Goal: Task Accomplishment & Management: Use online tool/utility

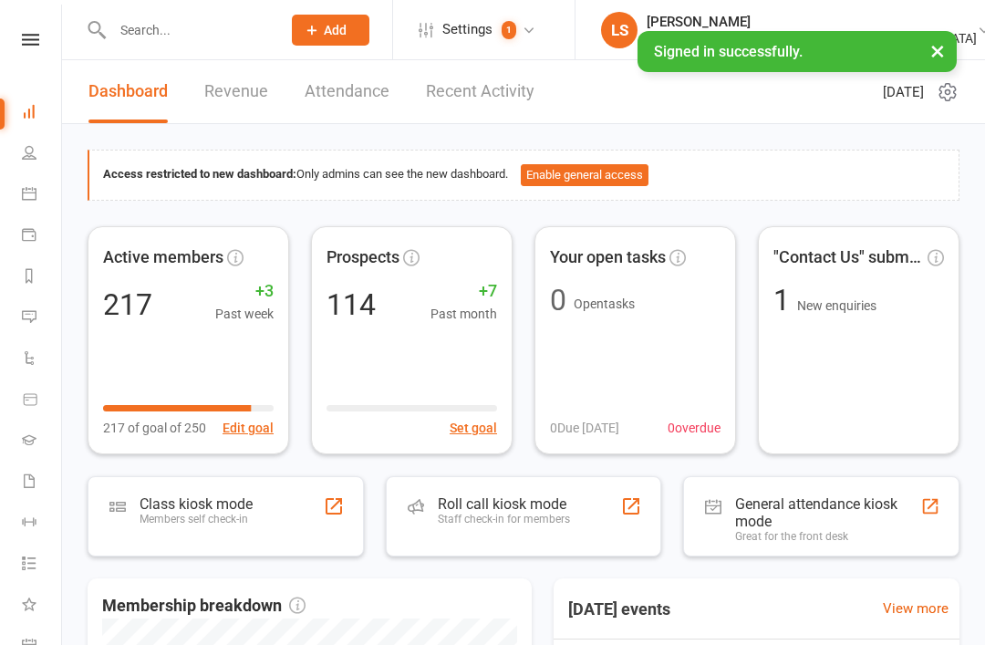
click at [444, 513] on div "Staff check-in for members" at bounding box center [504, 519] width 132 height 13
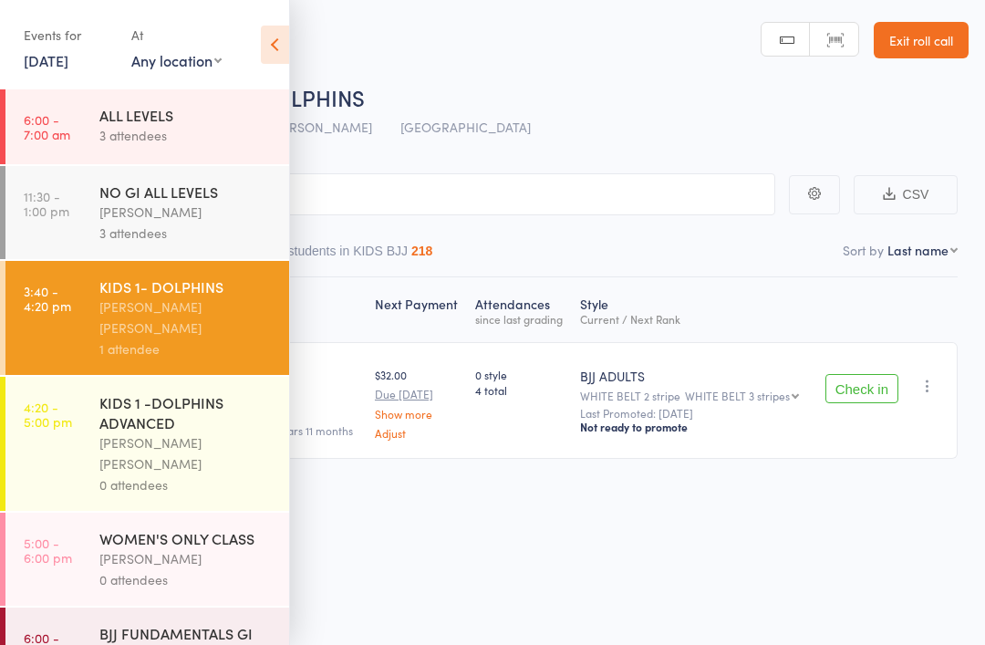
click at [866, 403] on button "Check in" at bounding box center [861, 388] width 73 height 29
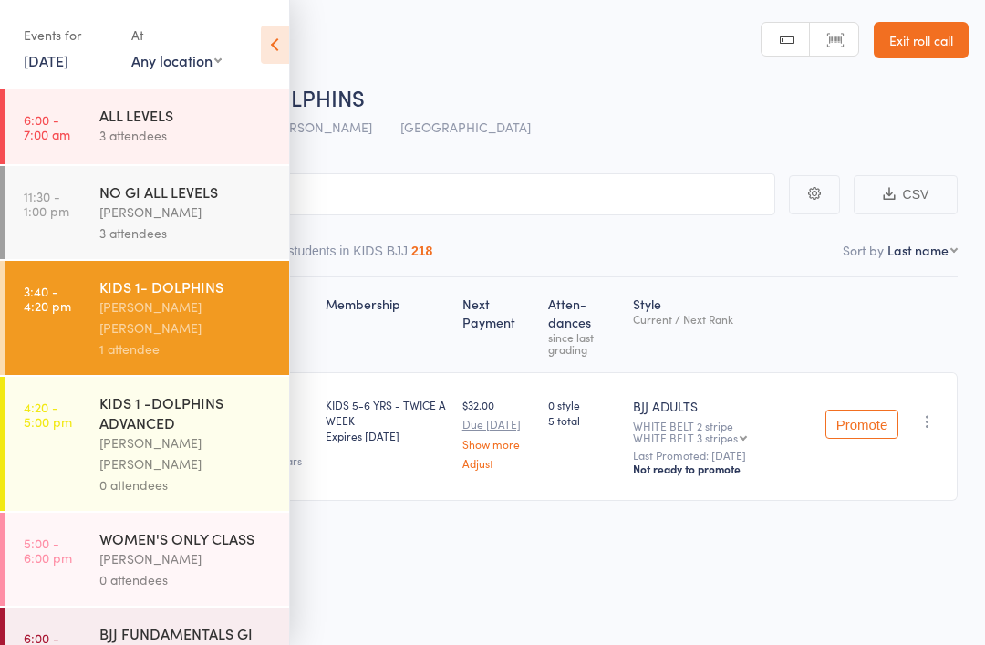
click at [524, 109] on div "Roll Call for KIDS 1- DOLPHINS" at bounding box center [516, 97] width 905 height 30
click at [509, 176] on input "search" at bounding box center [401, 194] width 748 height 42
click at [278, 47] on icon at bounding box center [275, 45] width 28 height 38
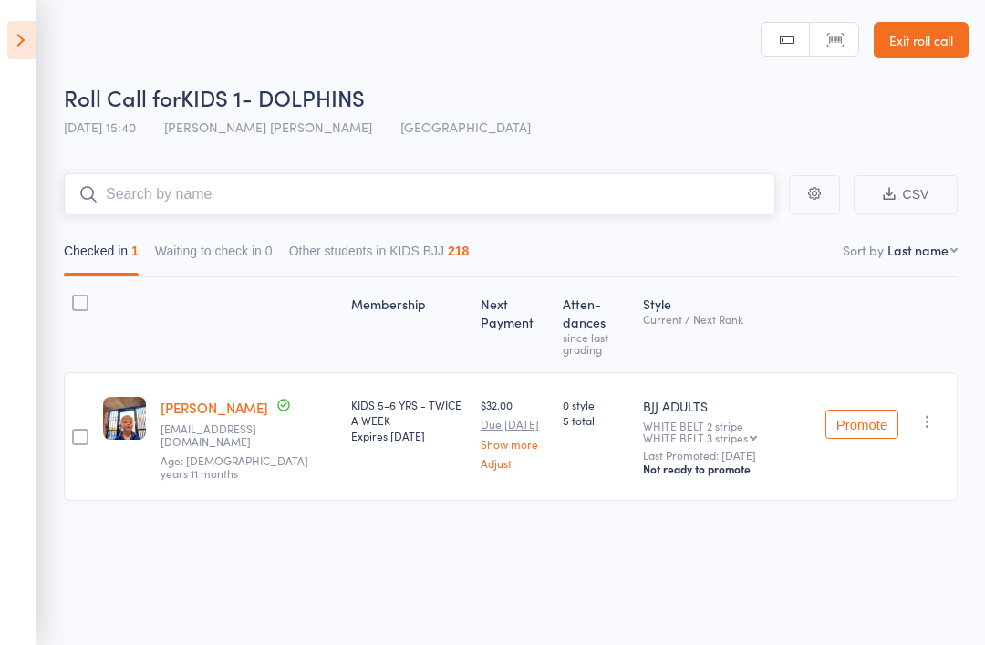
click at [373, 188] on input "search" at bounding box center [419, 194] width 711 height 42
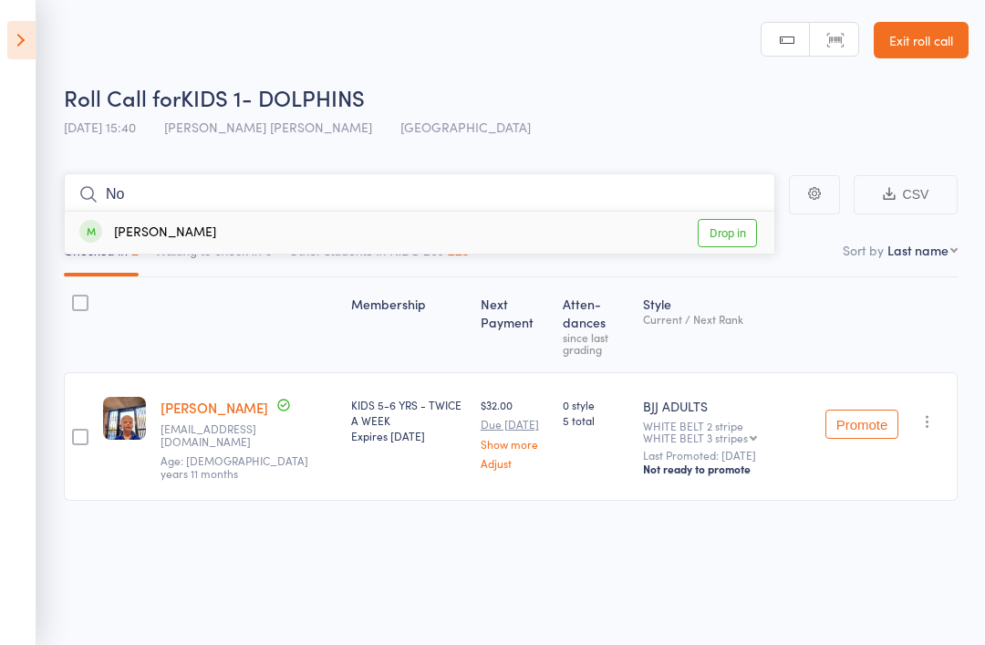
type input "No"
click at [726, 229] on link "Drop in" at bounding box center [727, 233] width 59 height 28
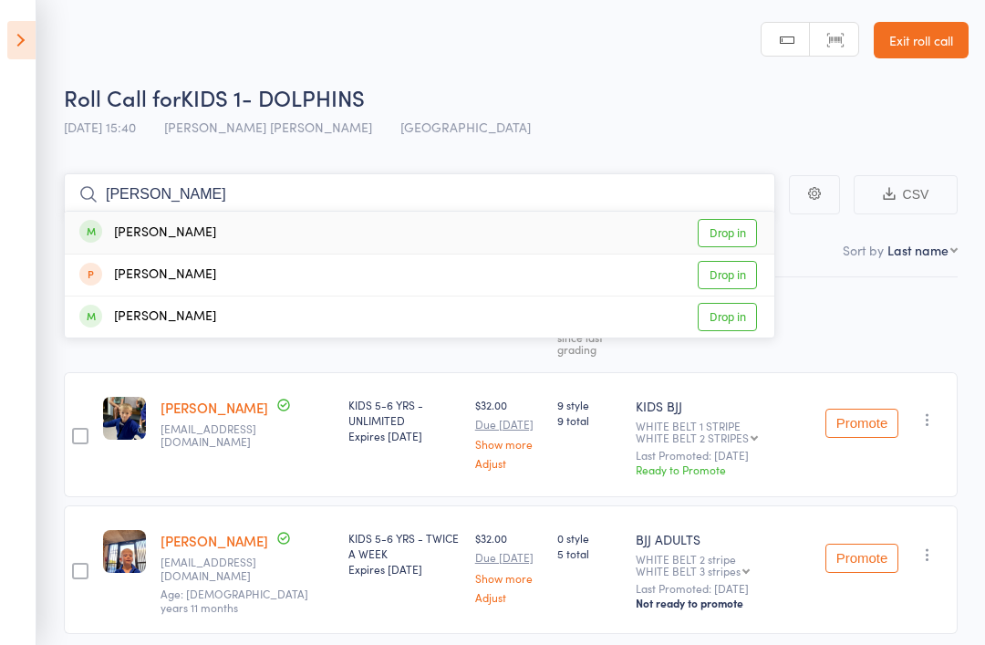
type input "Eli"
click at [238, 222] on div "Eli Stiles Drop in" at bounding box center [420, 233] width 710 height 42
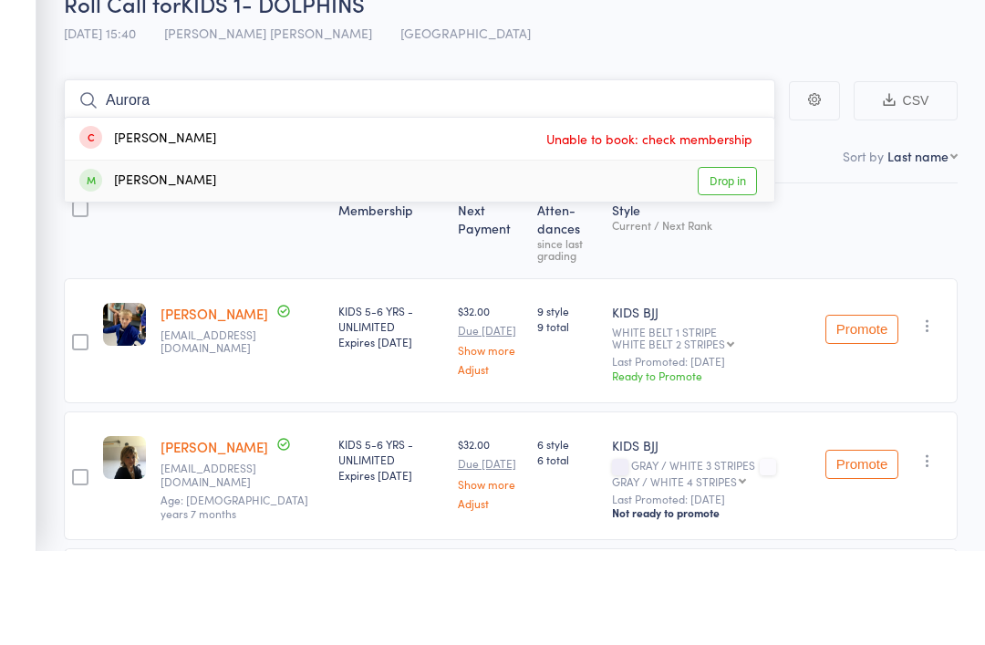
type input "Aurora"
click at [721, 261] on link "Drop in" at bounding box center [727, 275] width 59 height 28
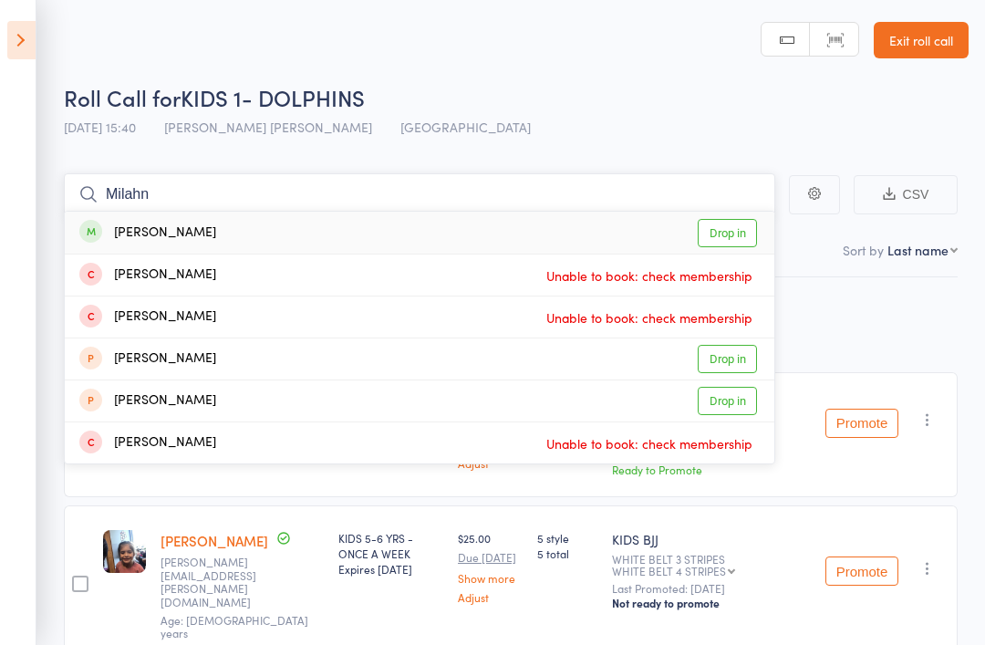
type input "Milahn"
click at [738, 236] on link "Drop in" at bounding box center [727, 233] width 59 height 28
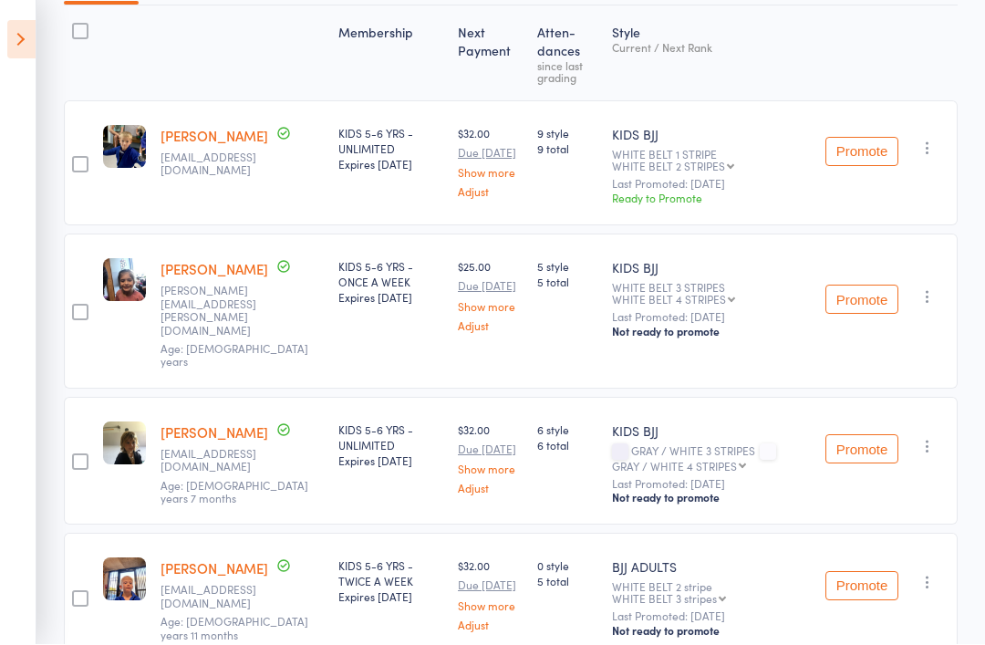
scroll to position [272, 0]
click at [235, 566] on div "Oliver Tomlinson gordon1312@gmail.com Age: 5 years 11 months" at bounding box center [242, 597] width 178 height 129
click at [858, 571] on button "Promote" at bounding box center [861, 585] width 73 height 29
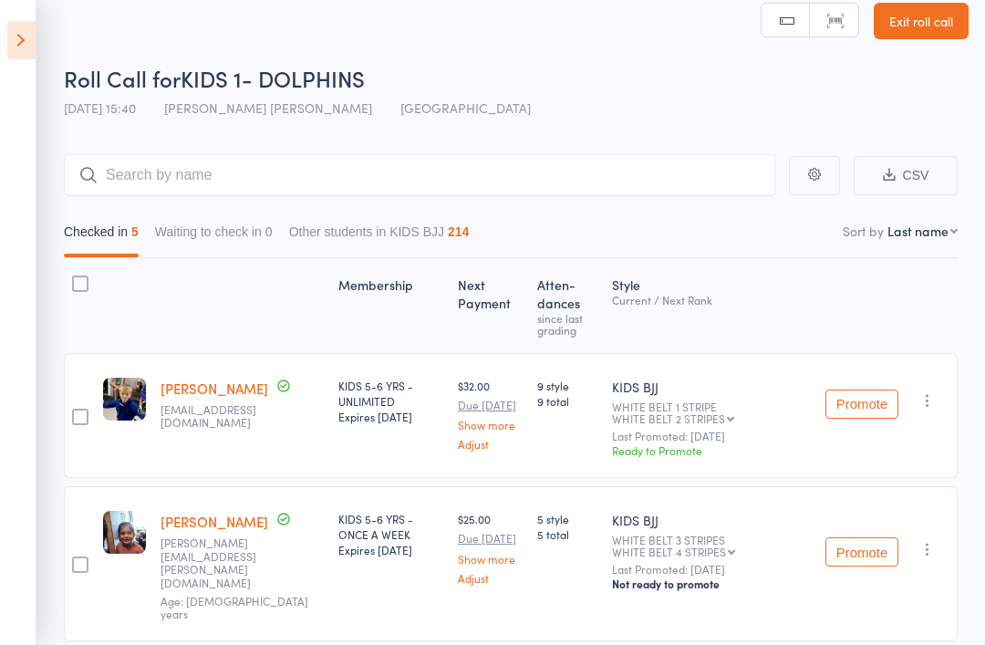
scroll to position [0, 0]
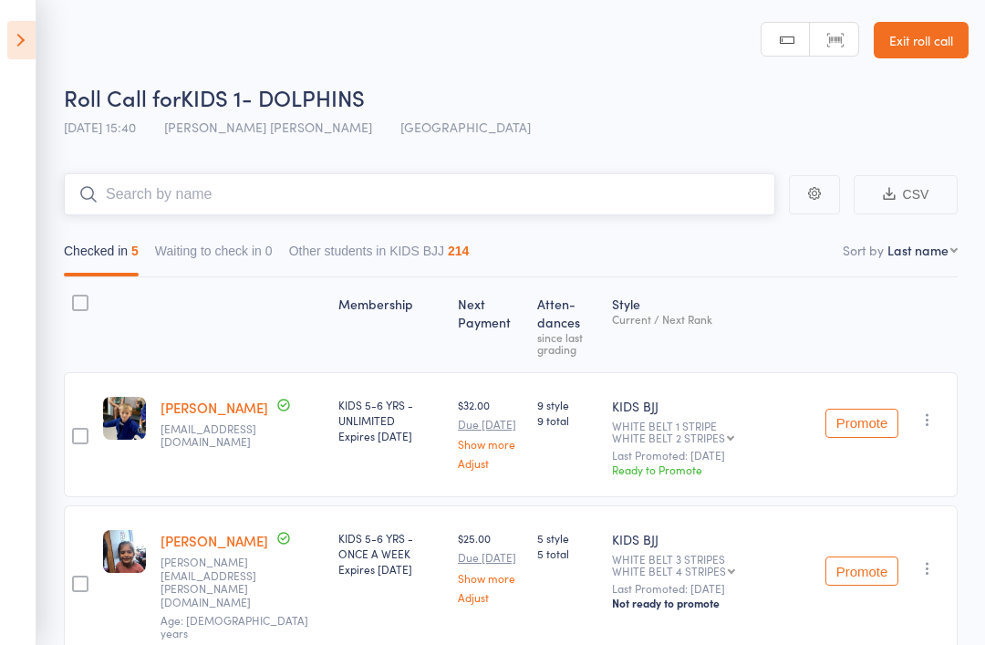
click at [108, 199] on input "search" at bounding box center [419, 194] width 711 height 42
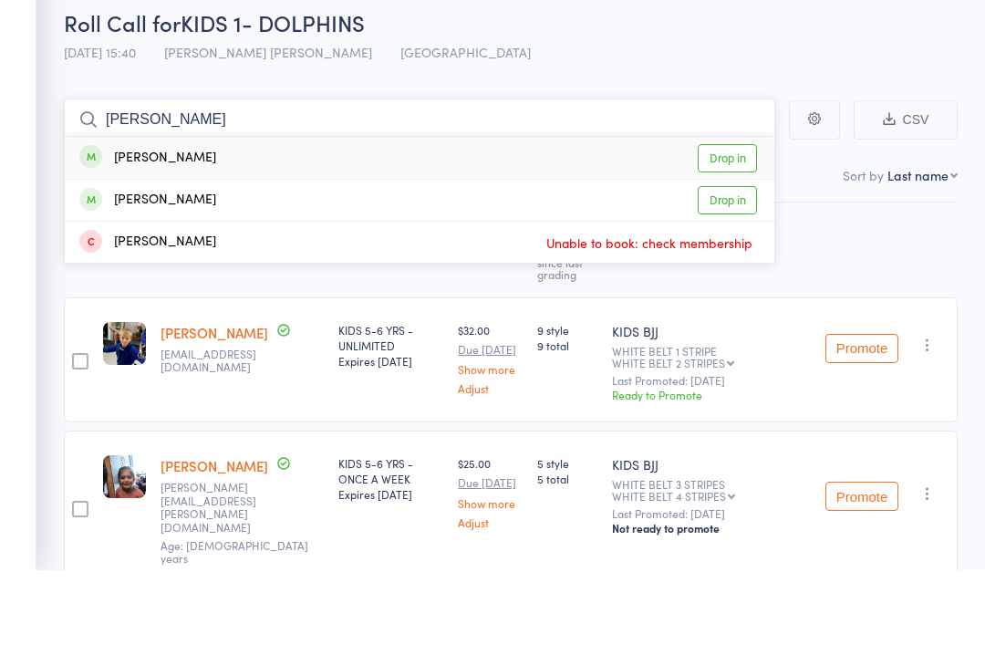
type input "Luna"
click at [171, 212] on div "luna rae Drop in" at bounding box center [420, 233] width 710 height 42
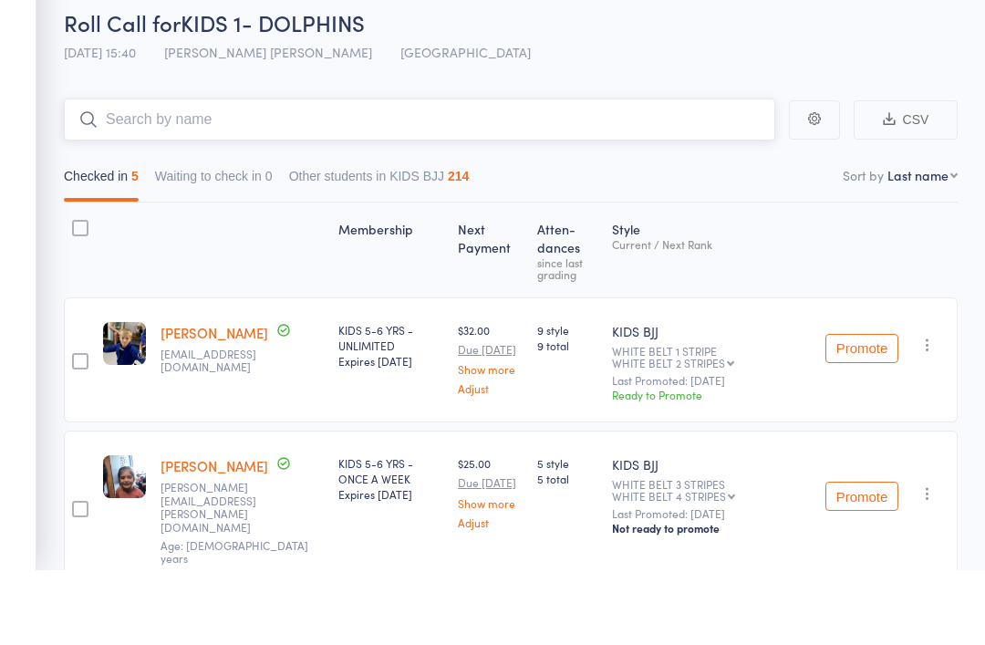
scroll to position [75, 0]
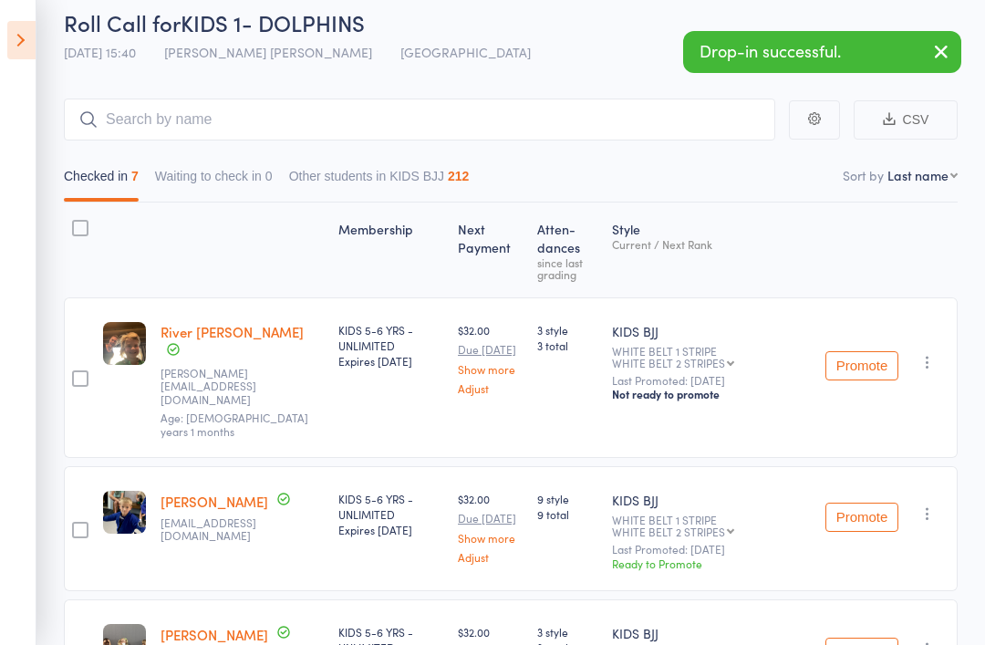
click at [109, 629] on img at bounding box center [124, 645] width 43 height 43
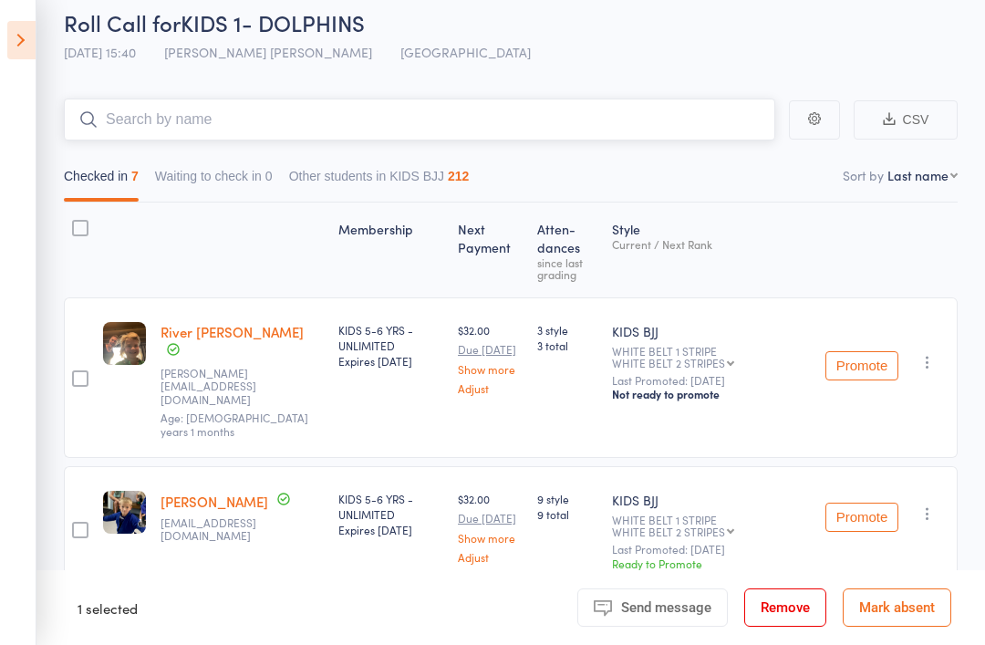
click at [208, 131] on input "search" at bounding box center [419, 120] width 711 height 42
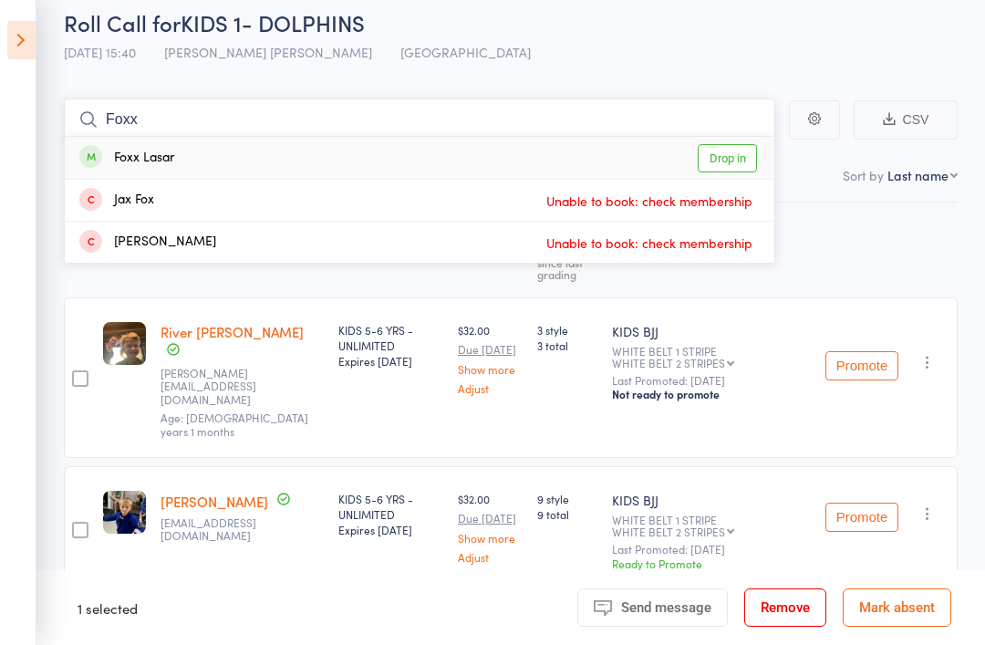
type input "Foxx"
click at [598, 154] on div "Foxx Lasar Drop in" at bounding box center [420, 158] width 710 height 42
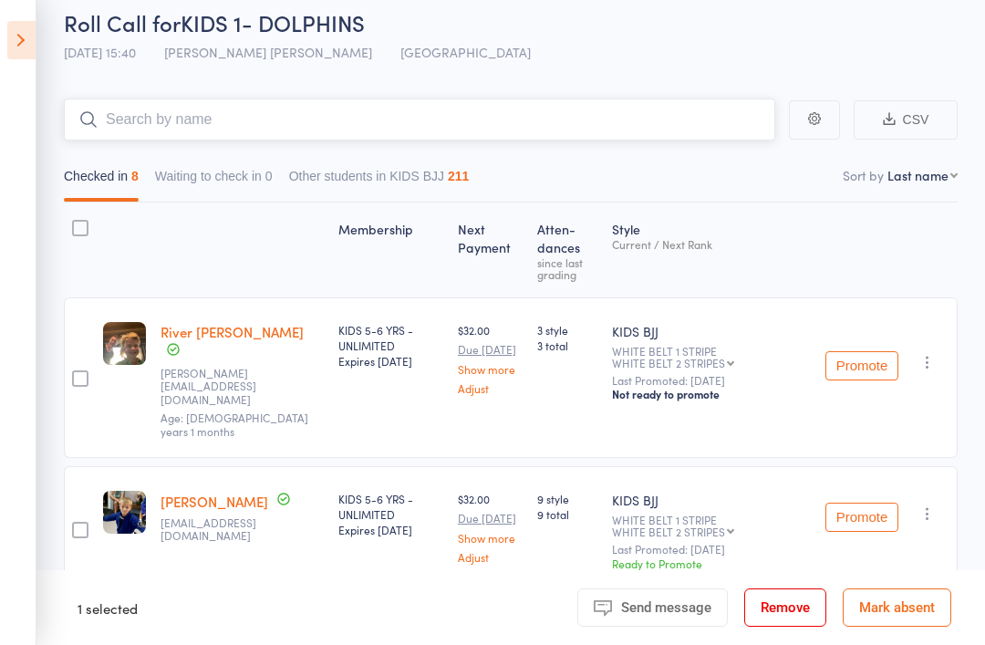
click at [343, 139] on input "search" at bounding box center [419, 120] width 711 height 42
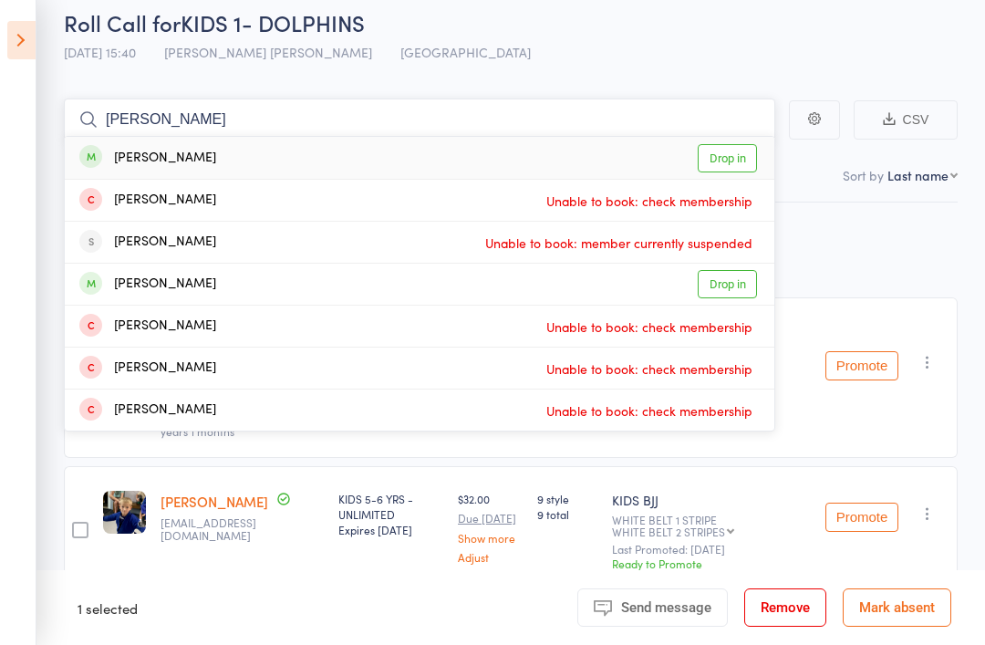
type input "Sonny"
click at [163, 148] on div "sonny jones" at bounding box center [147, 158] width 137 height 21
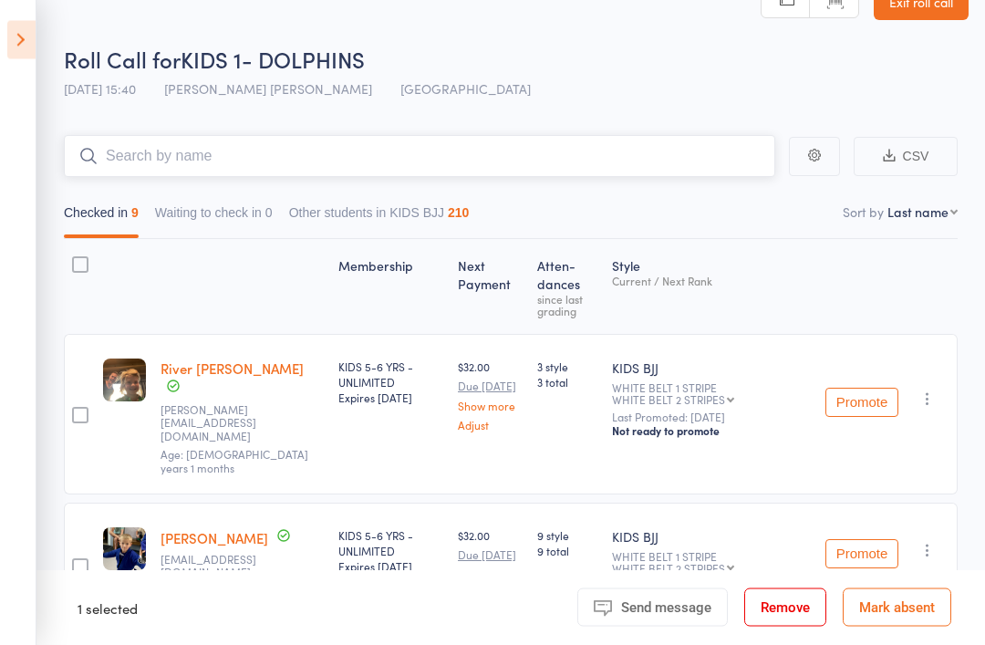
scroll to position [0, 0]
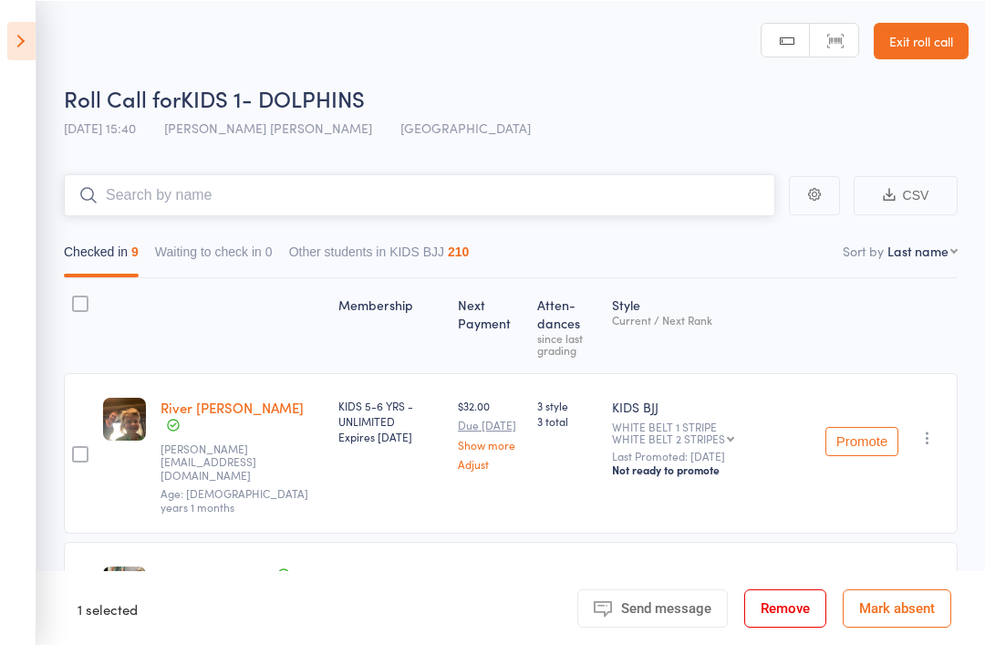
click at [123, 192] on input "search" at bounding box center [419, 194] width 711 height 42
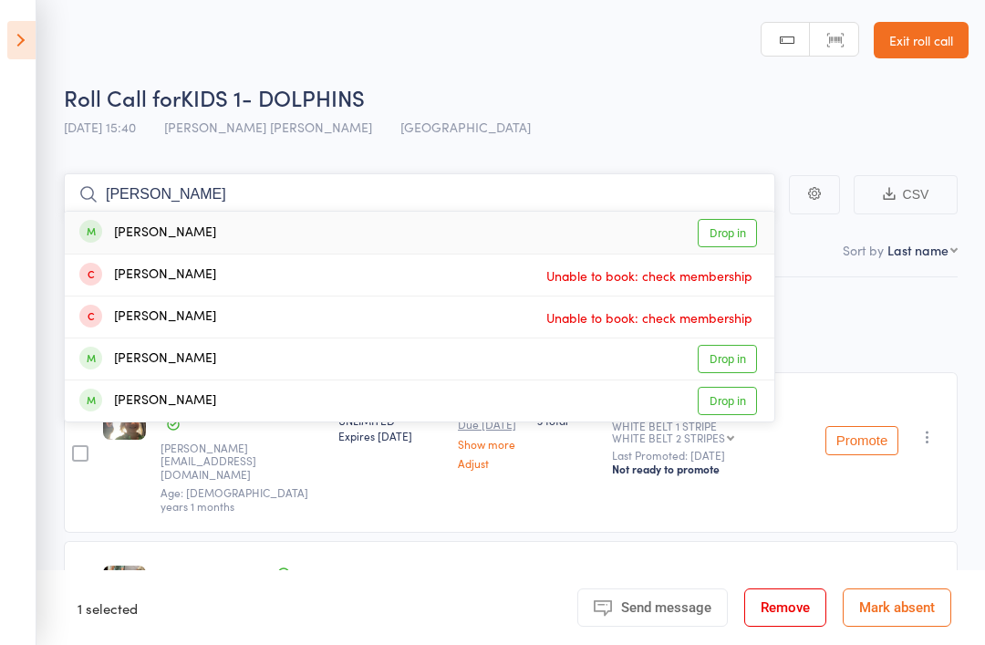
type input "Henry"
click at [159, 217] on div "Henry Dodd Drop in" at bounding box center [420, 233] width 710 height 42
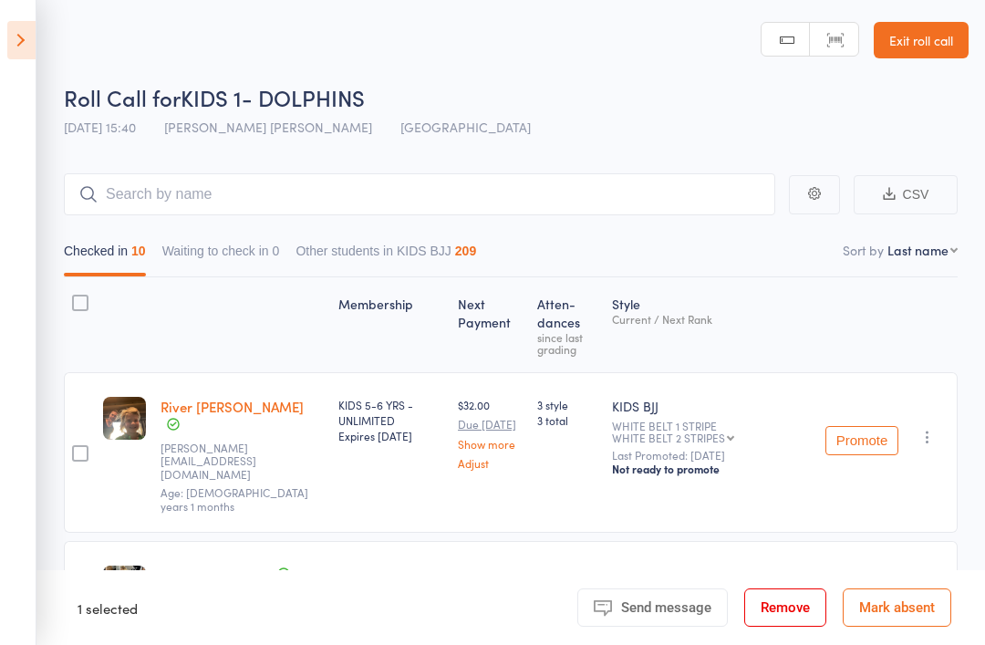
click at [4, 36] on aside "Events for 14 Aug, 2025 14 Aug, 2025 August 2025 Sun Mon Tue Wed Thu Fri Sat 31…" at bounding box center [18, 322] width 36 height 645
click at [31, 39] on icon at bounding box center [21, 40] width 28 height 38
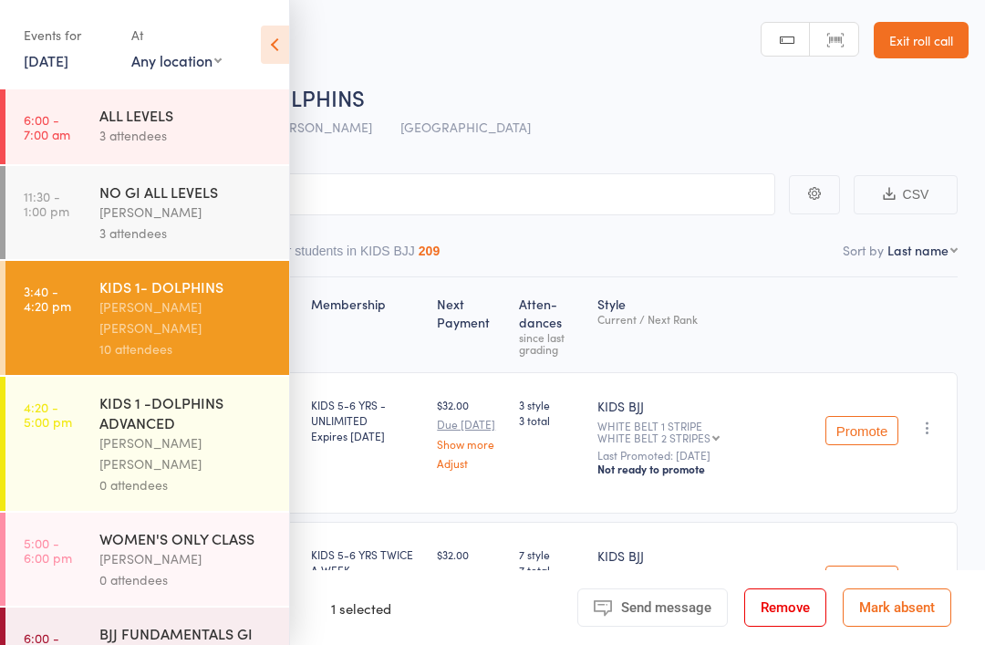
click at [87, 357] on link "3:40 - 4:20 pm KIDS 1- DOLPHINS Miguel Alencar Flores Junior 10 attendees" at bounding box center [147, 318] width 284 height 114
click at [105, 392] on div "KIDS 1 -DOLPHINS ADVANCED" at bounding box center [186, 412] width 174 height 40
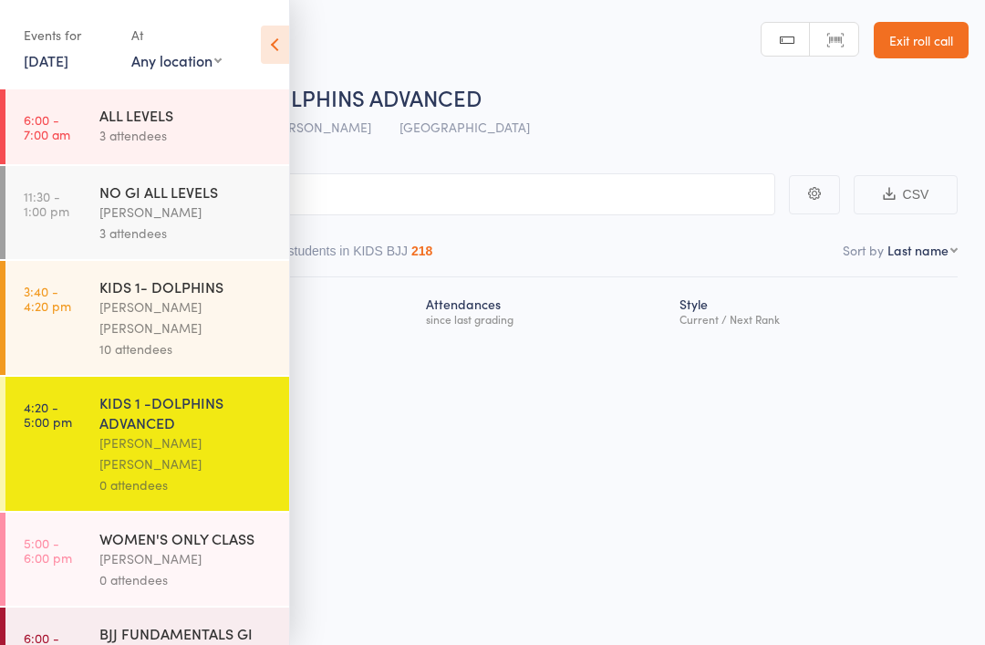
click at [272, 31] on icon at bounding box center [275, 45] width 28 height 38
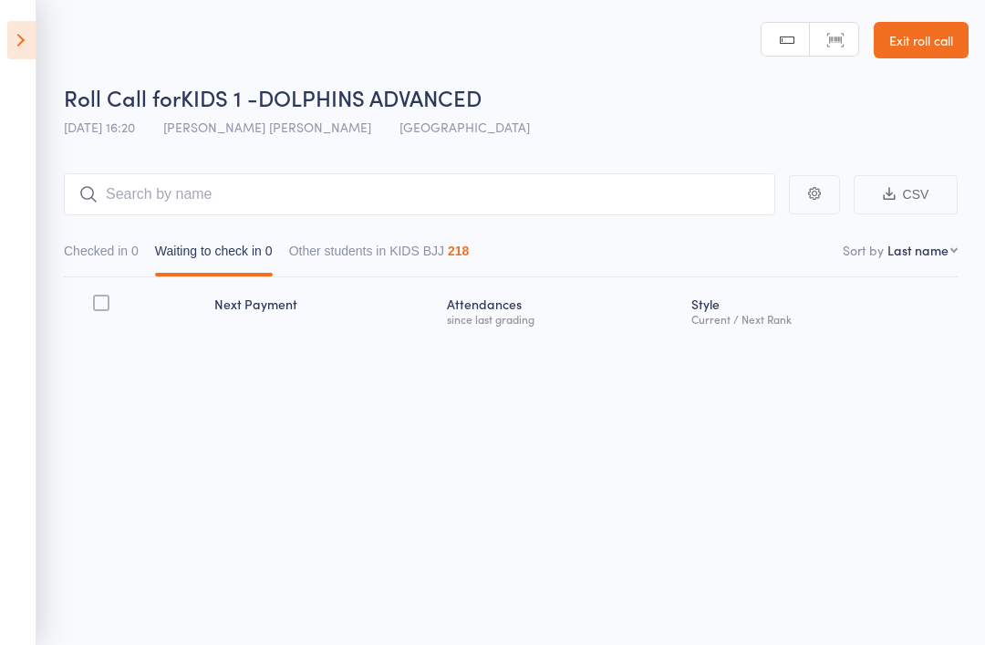
click at [317, 254] on button "Other students in KIDS BJJ 218" at bounding box center [379, 255] width 181 height 42
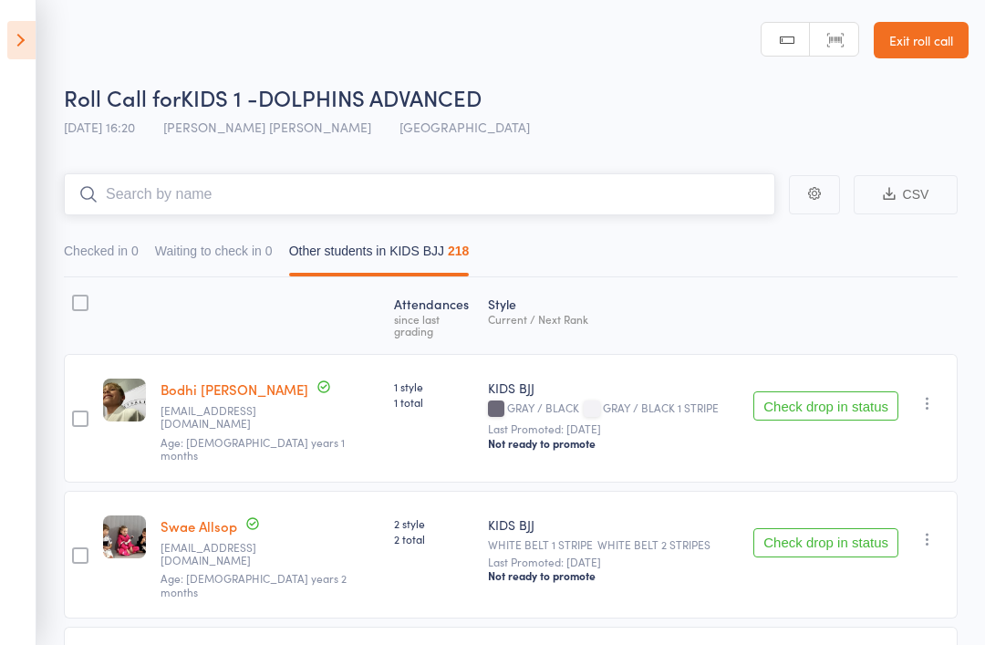
click at [218, 196] on input "search" at bounding box center [419, 194] width 711 height 42
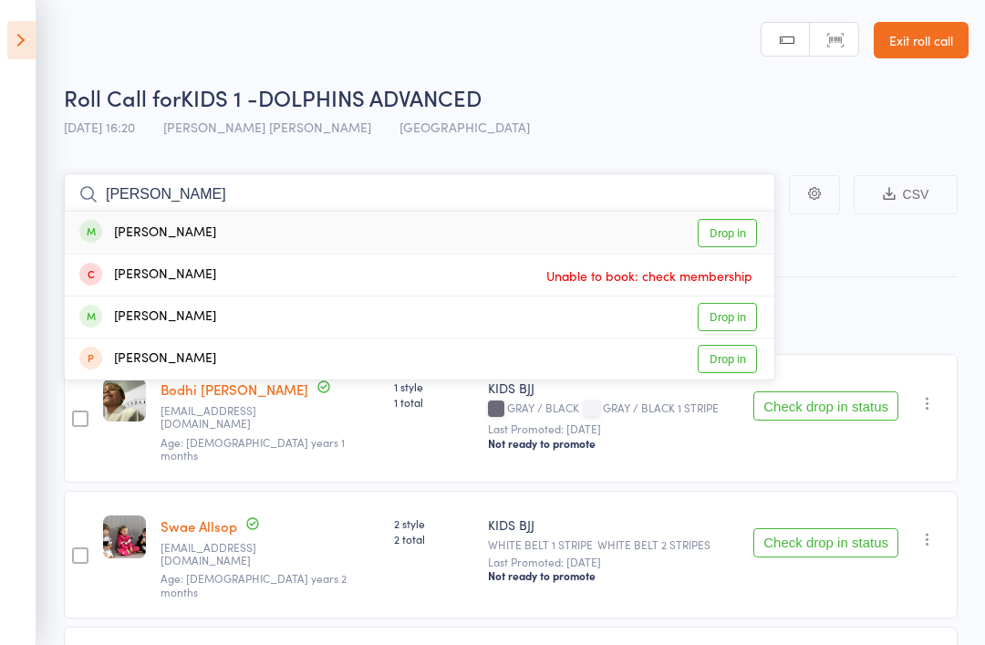
type input "Elias"
click at [157, 237] on div "Elias Sparke" at bounding box center [147, 233] width 137 height 21
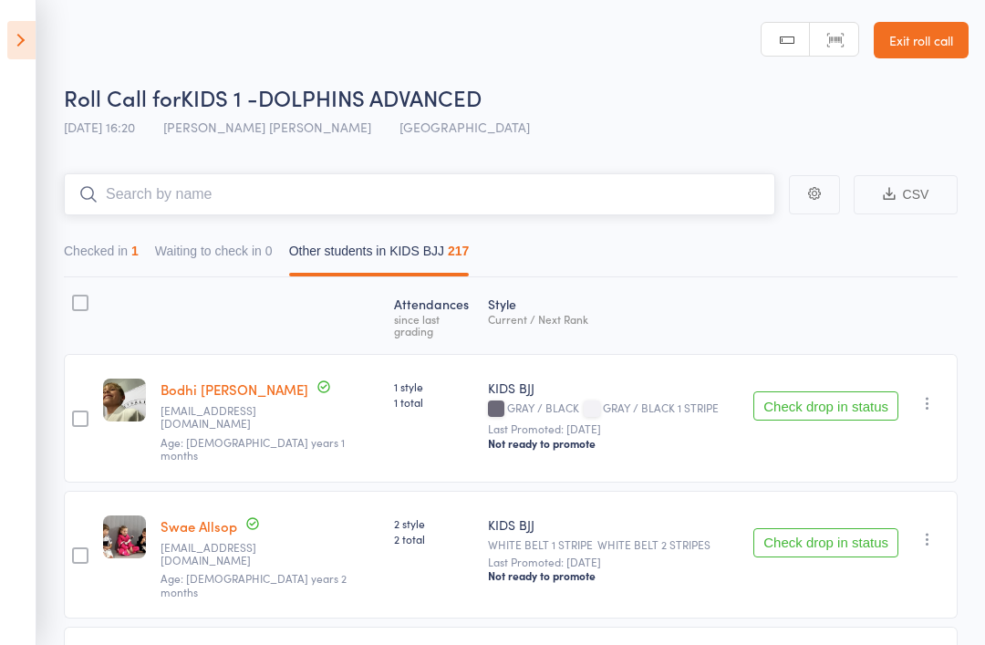
click at [111, 271] on button "Checked in 1" at bounding box center [101, 255] width 75 height 42
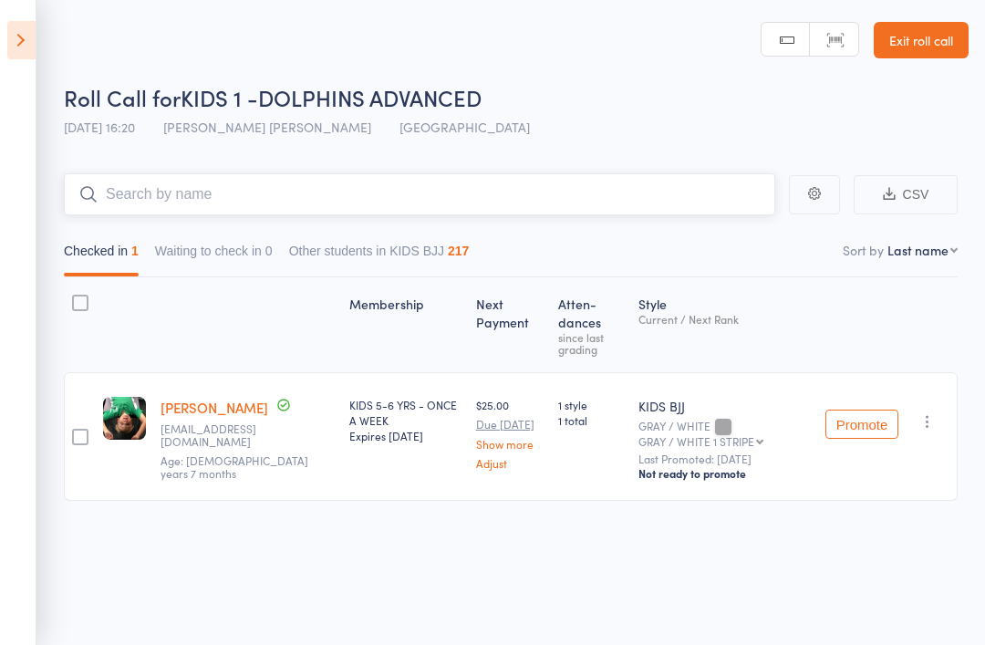
click at [487, 204] on input "search" at bounding box center [419, 194] width 711 height 42
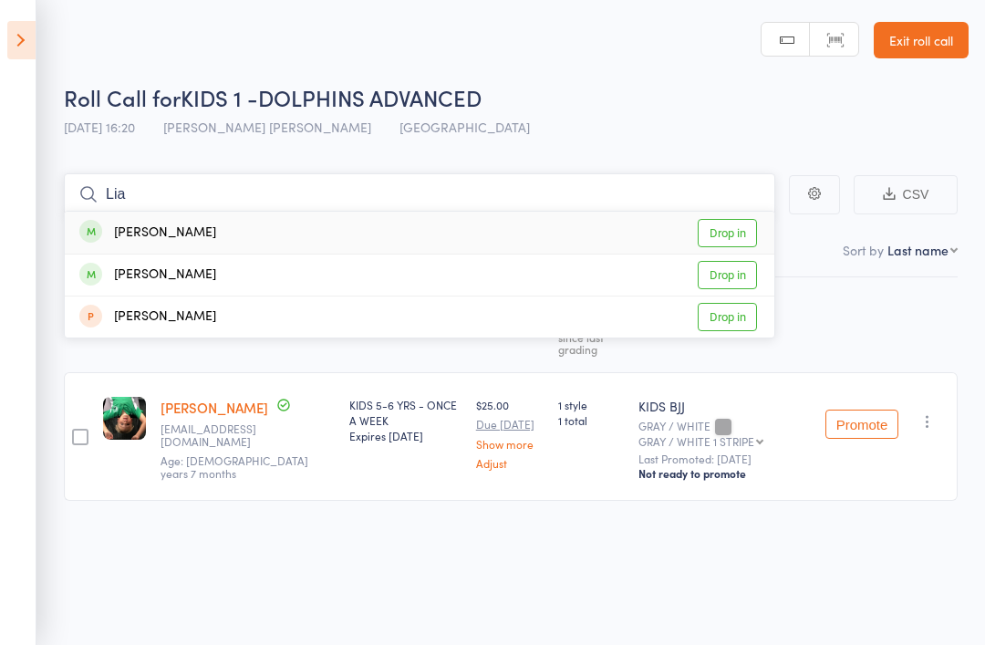
type input "Lia"
click at [66, 239] on div "Liam Sparke Drop in" at bounding box center [420, 233] width 710 height 42
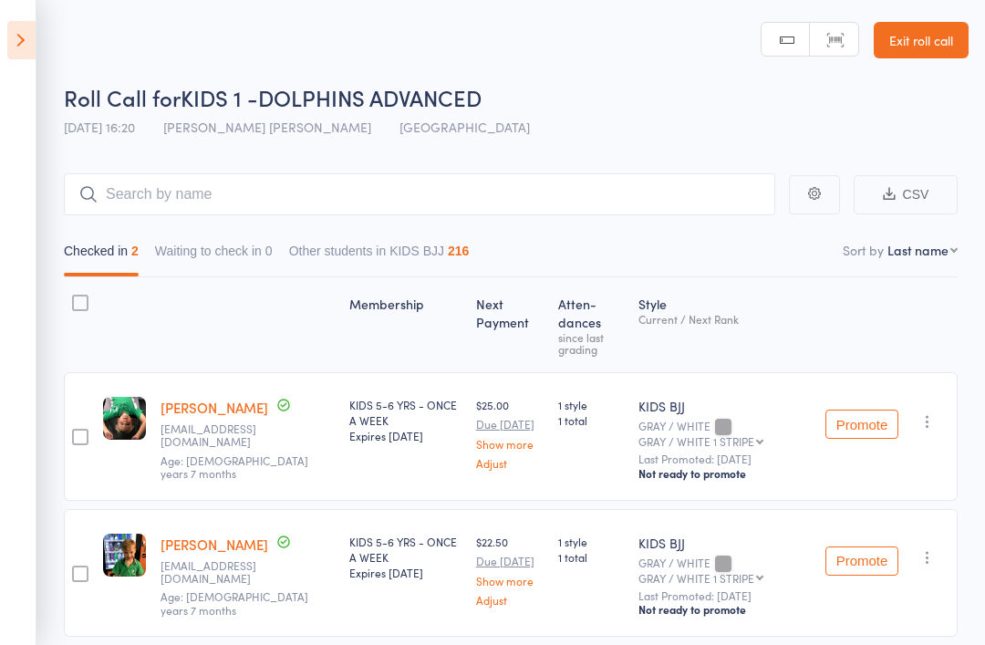
click at [25, 24] on icon at bounding box center [21, 40] width 28 height 38
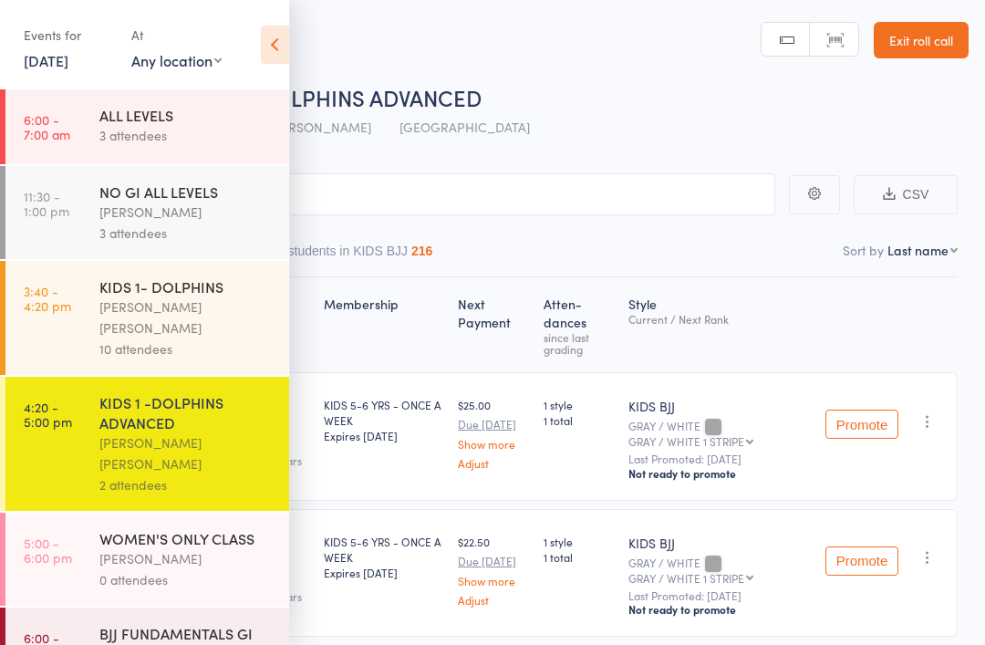
click at [151, 548] on div "[PERSON_NAME]" at bounding box center [186, 558] width 174 height 21
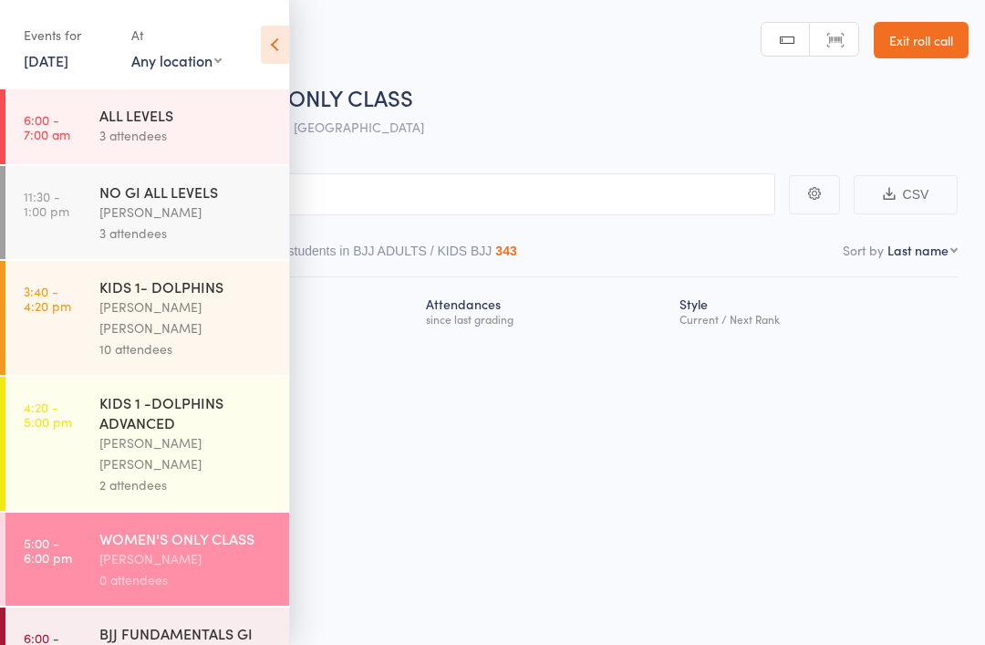
click at [268, 32] on icon at bounding box center [275, 45] width 28 height 38
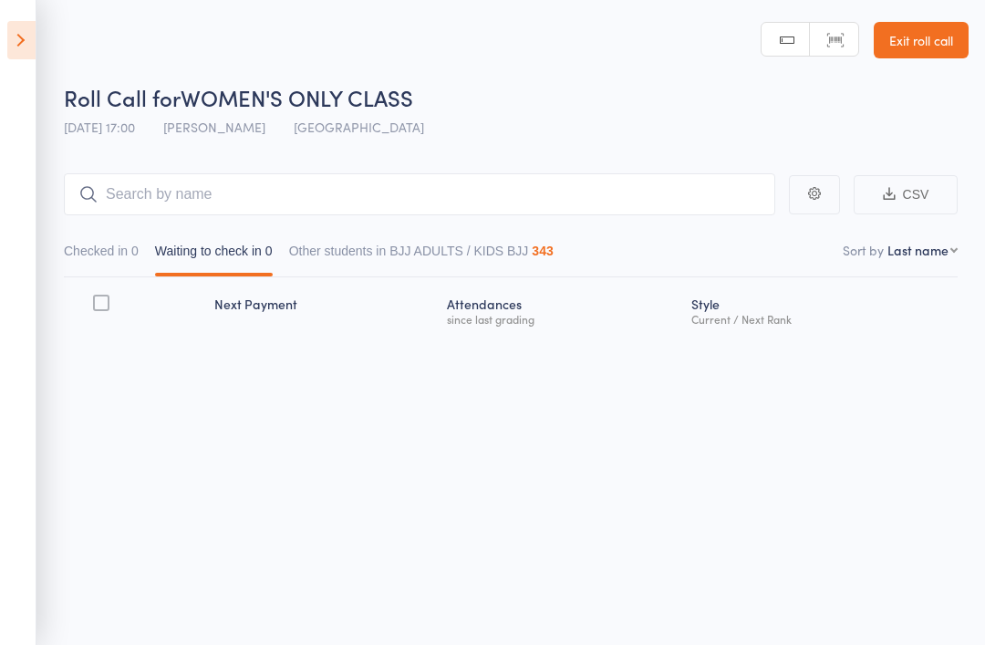
click at [232, 167] on main "CSV Checked in 0 Waiting to check in 0 Other students in BJJ ADULTS / KIDS BJJ …" at bounding box center [492, 280] width 985 height 269
click at [256, 185] on input "search" at bounding box center [419, 194] width 711 height 42
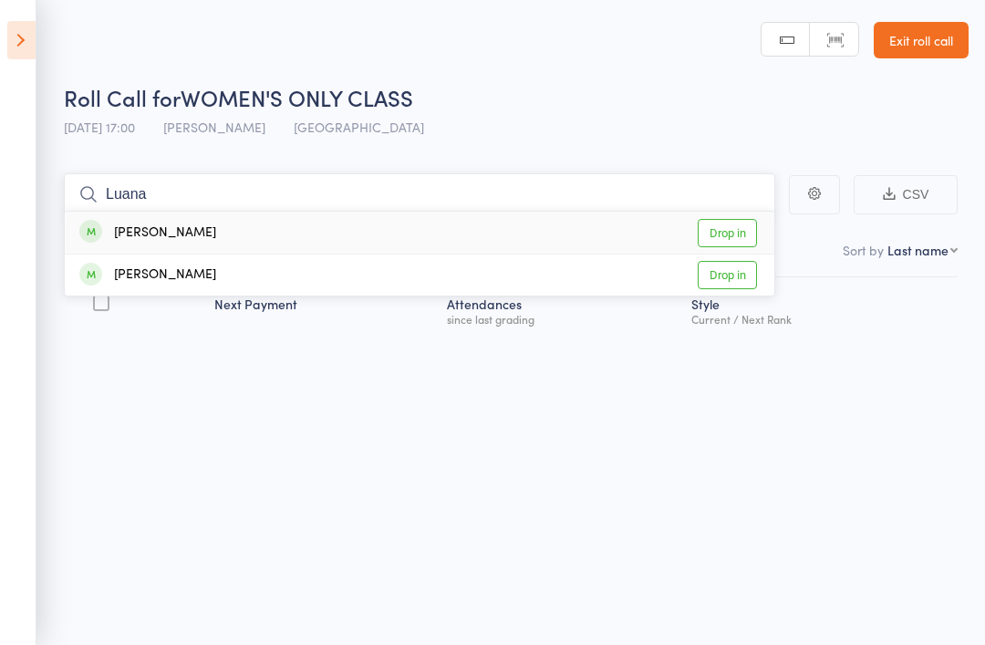
type input "Luana"
click at [727, 229] on link "Drop in" at bounding box center [727, 233] width 59 height 28
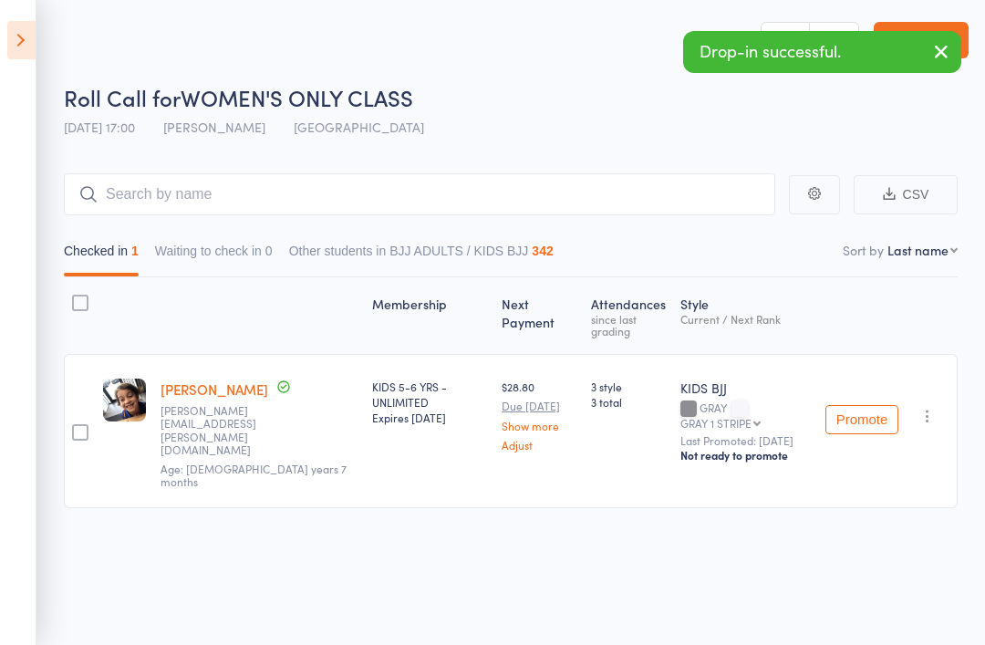
click at [938, 41] on icon "button" at bounding box center [941, 51] width 22 height 23
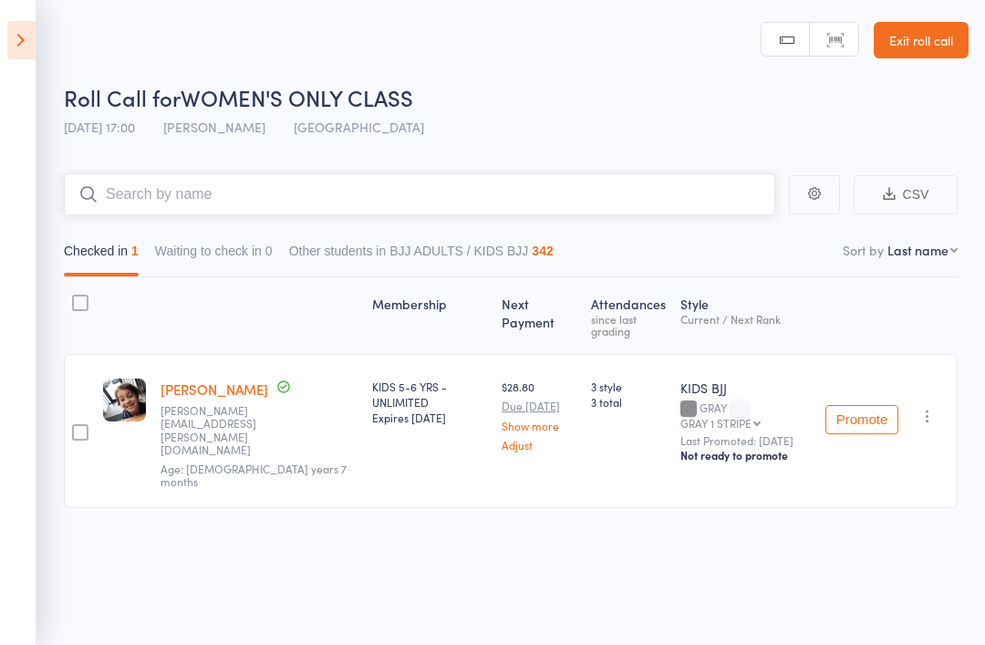
click at [593, 182] on input "search" at bounding box center [419, 194] width 711 height 42
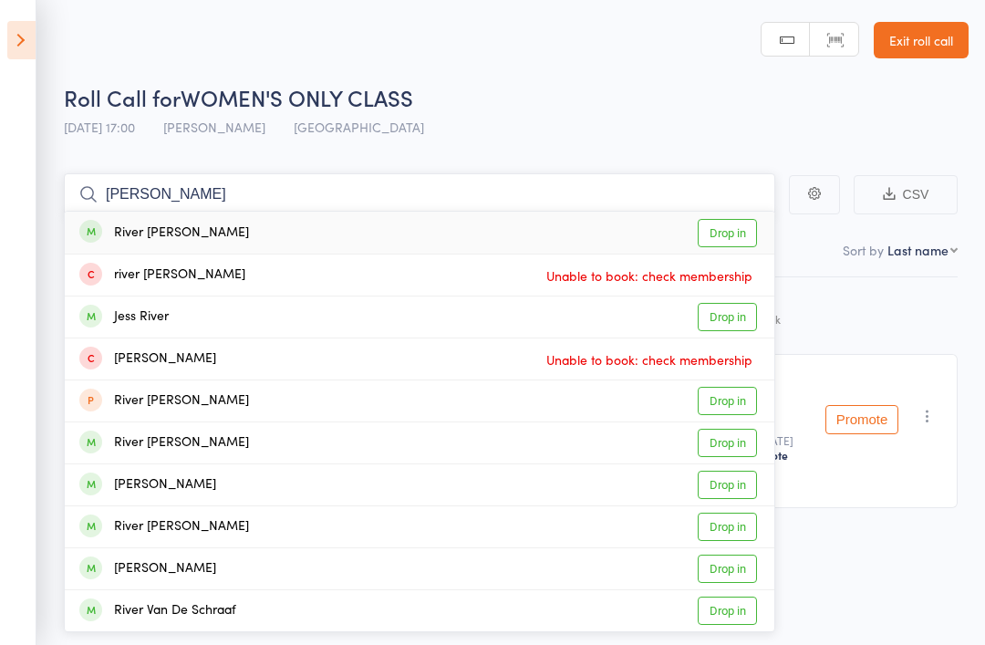
type input "River kelly"
click at [729, 237] on link "Drop in" at bounding box center [727, 233] width 59 height 28
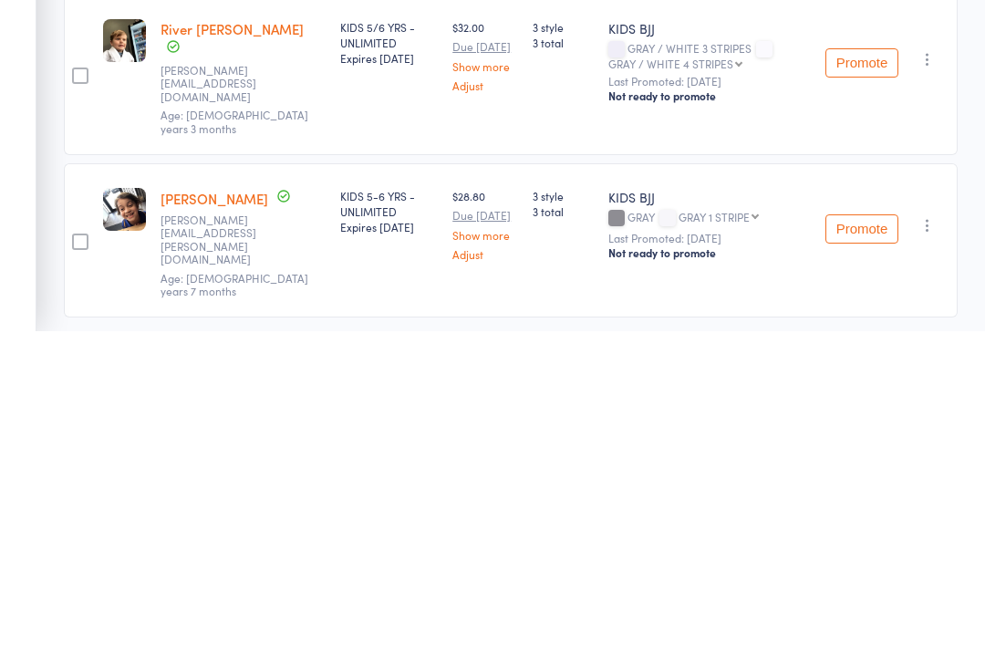
scroll to position [66, 0]
click at [936, 528] on icon "button" at bounding box center [928, 537] width 18 height 18
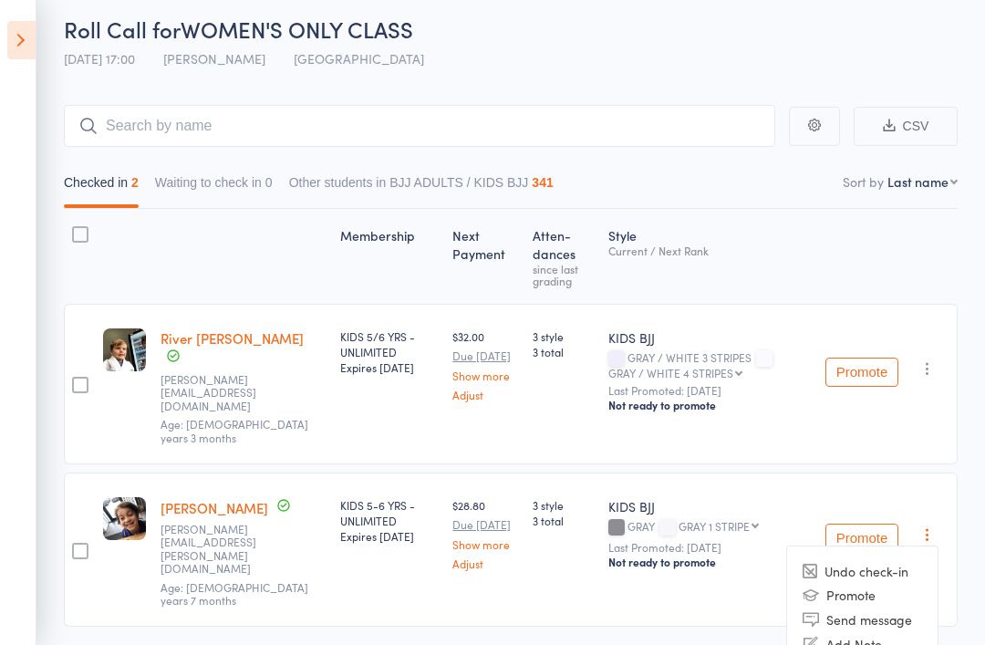
scroll to position [87, 0]
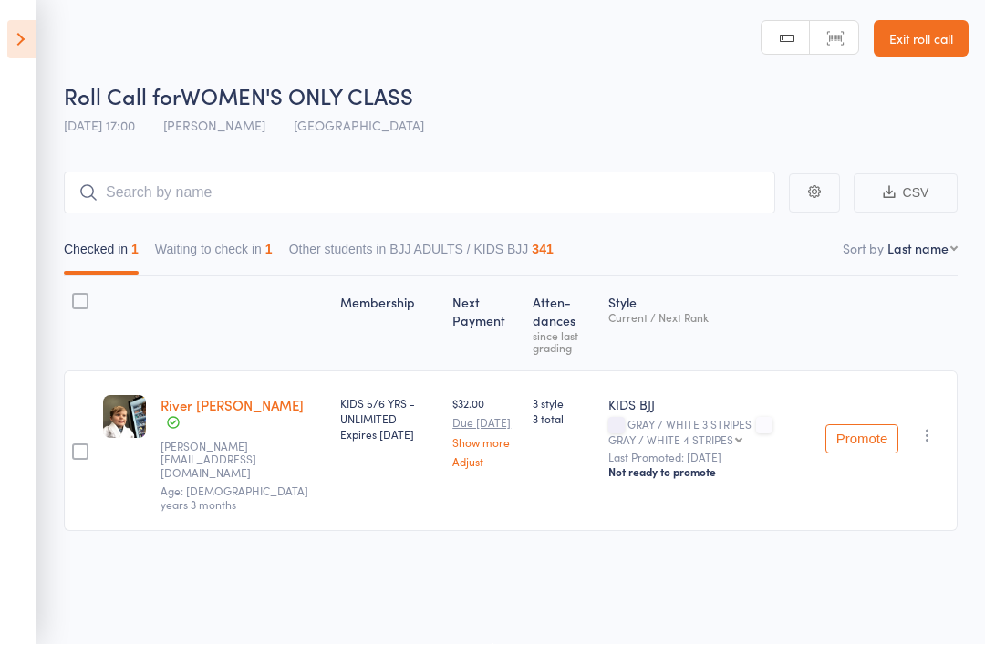
scroll to position [13, 0]
click at [219, 240] on button "Waiting to check in 1" at bounding box center [214, 255] width 118 height 42
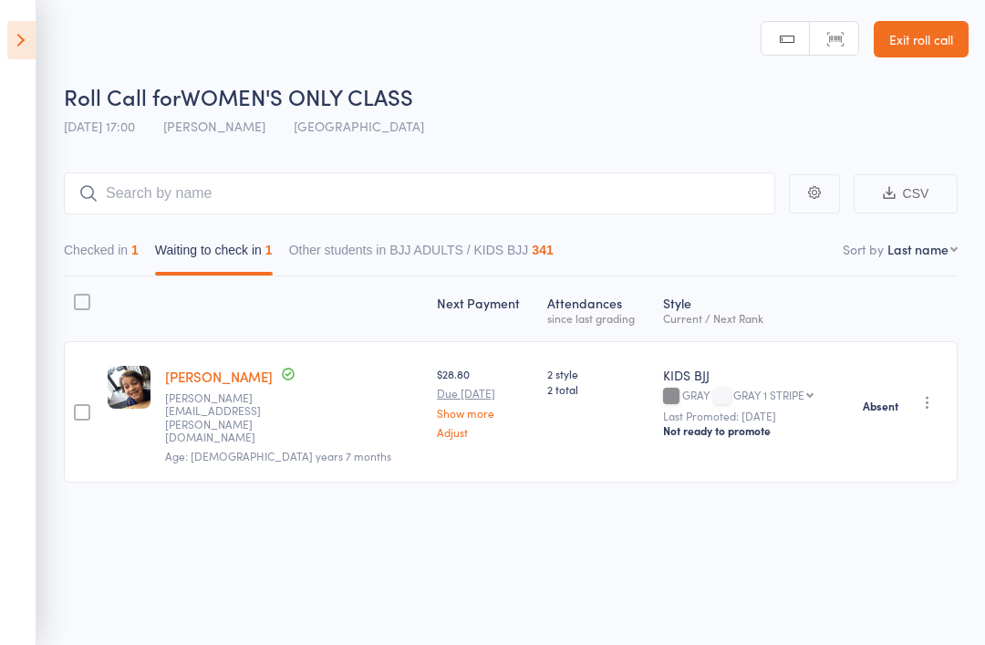
click at [932, 393] on icon "button" at bounding box center [928, 402] width 18 height 18
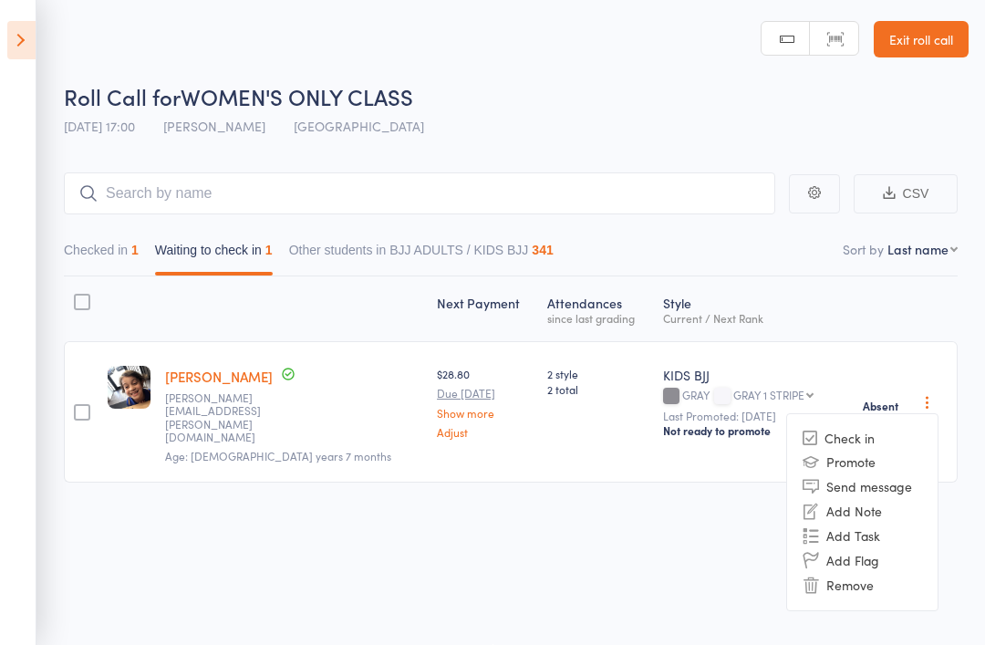
click at [866, 573] on li "Remove" at bounding box center [862, 585] width 151 height 25
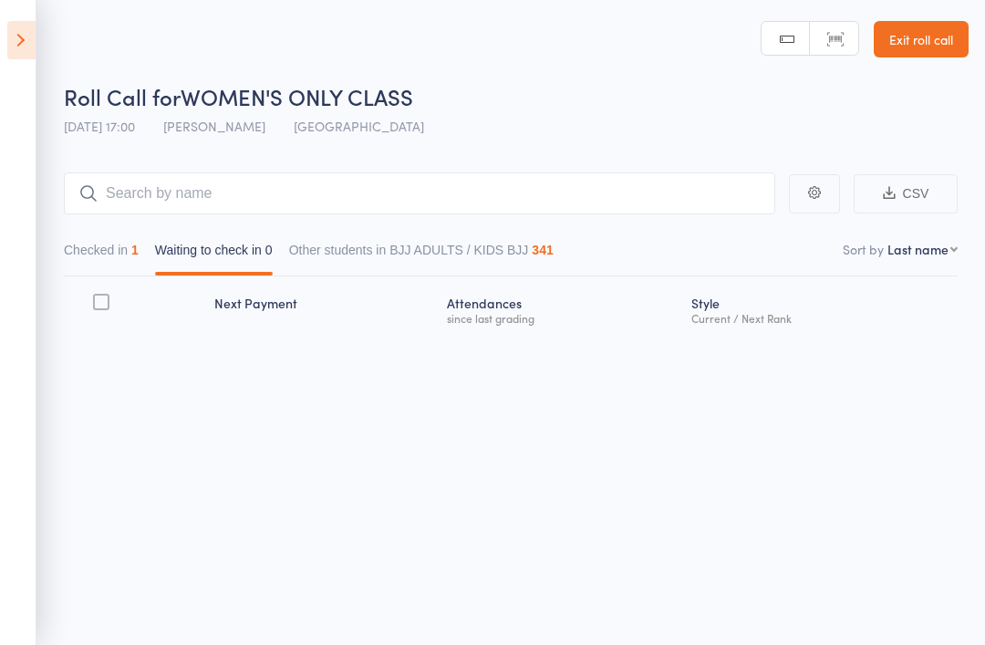
click at [88, 239] on button "Checked in 1" at bounding box center [101, 255] width 75 height 42
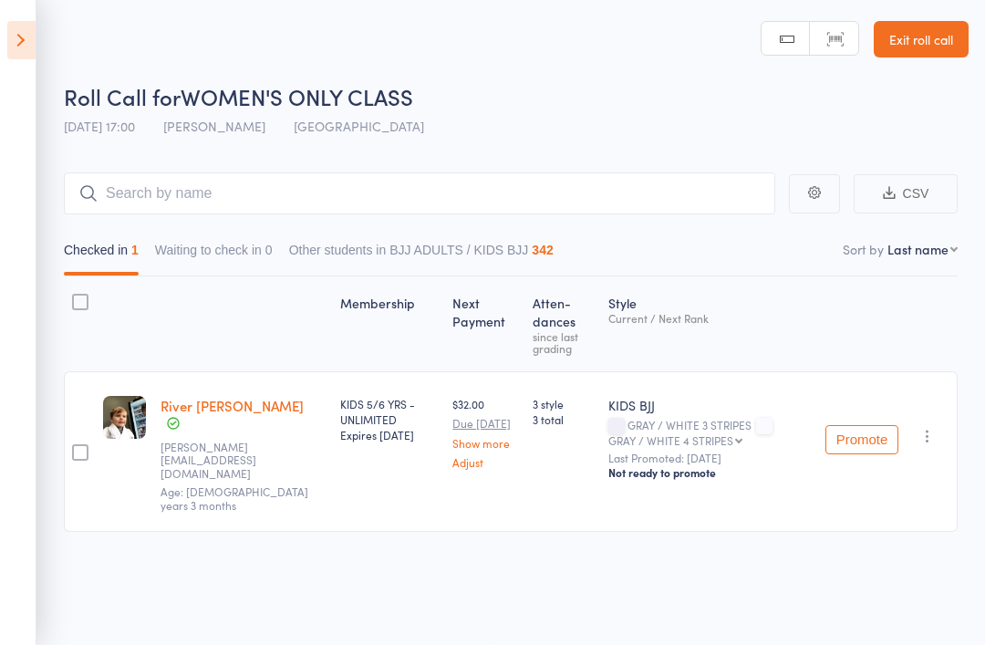
click at [920, 427] on icon "button" at bounding box center [928, 436] width 18 height 18
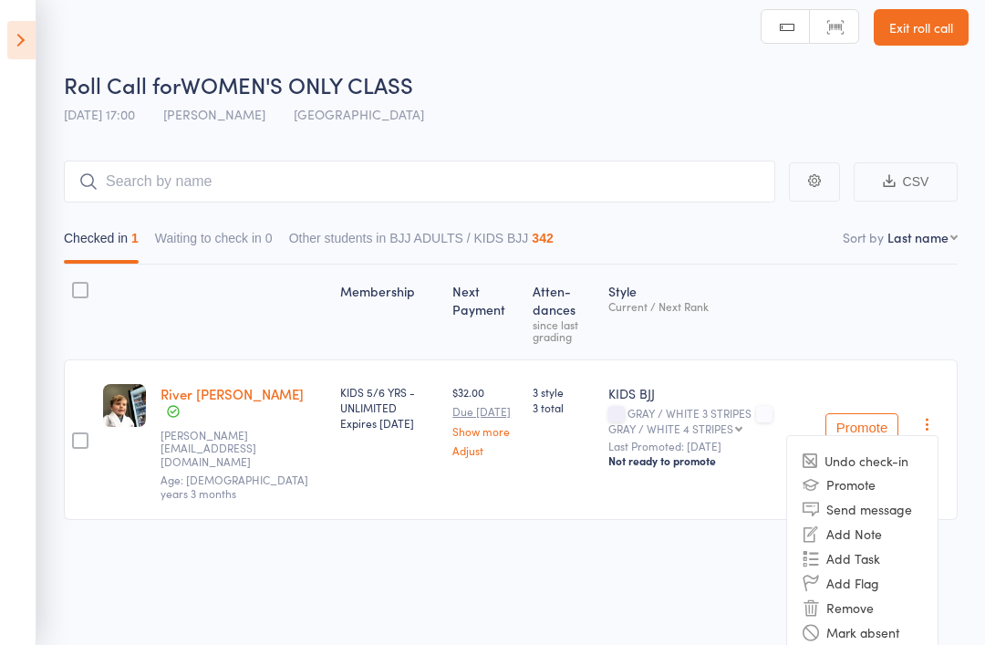
scroll to position [14, 0]
click at [874, 594] on li "Remove" at bounding box center [862, 606] width 151 height 25
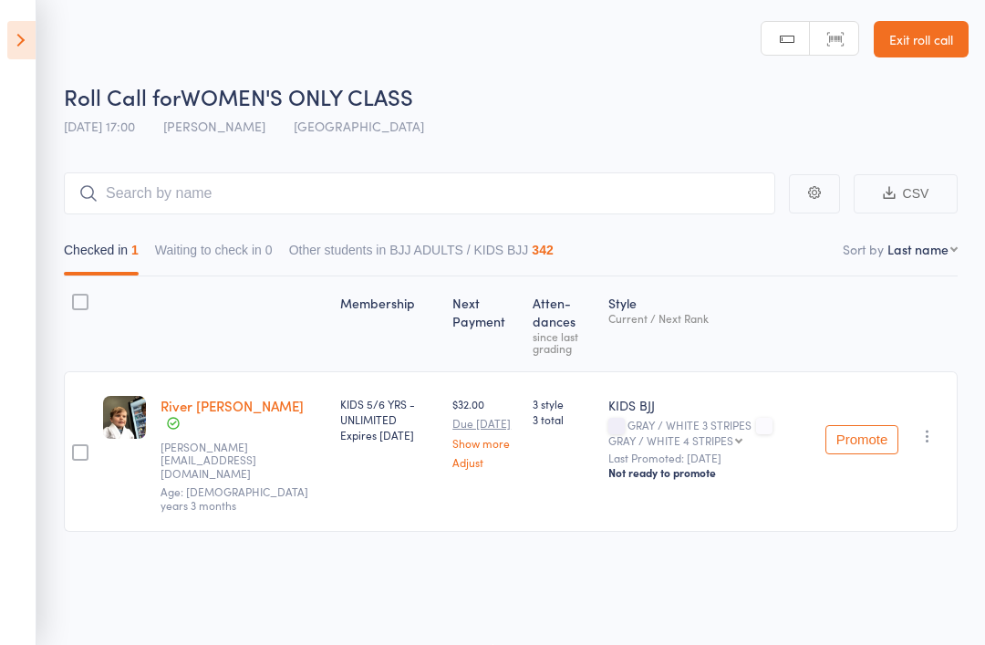
scroll to position [13, 0]
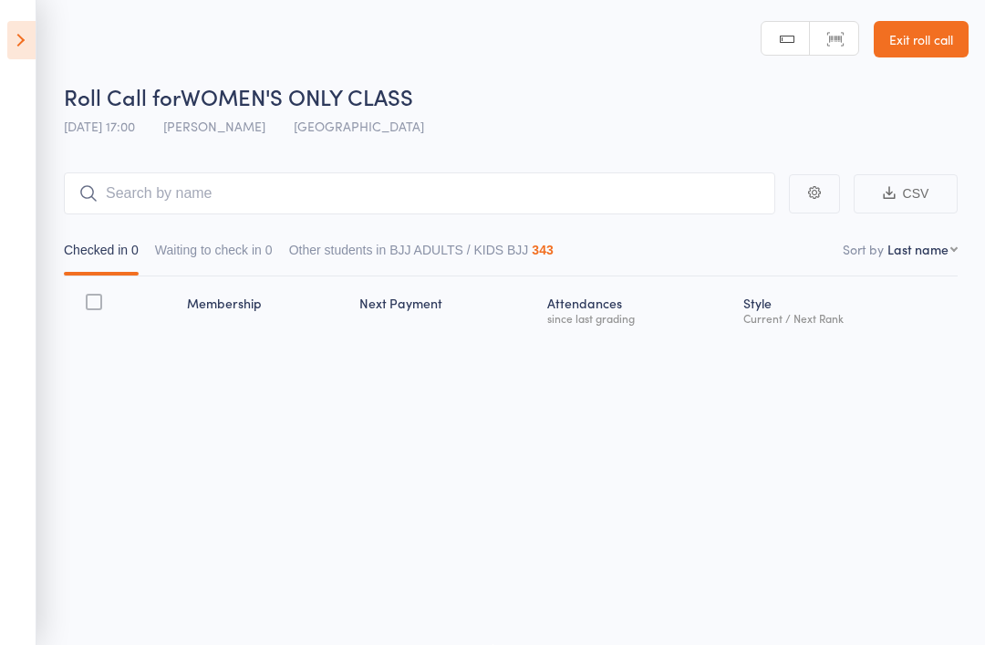
click at [10, 58] on icon at bounding box center [21, 40] width 28 height 38
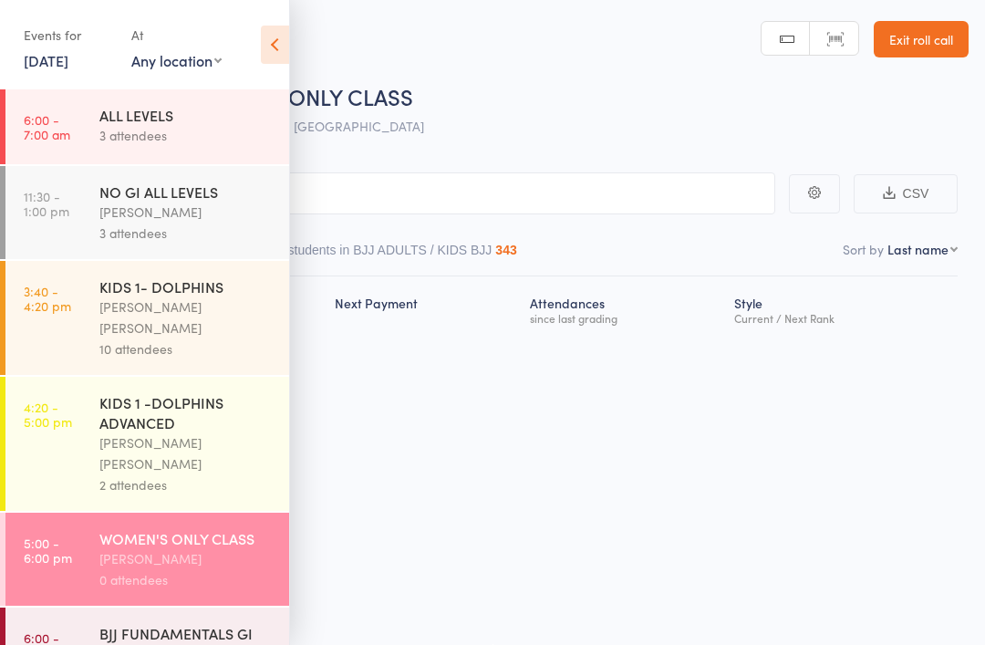
click at [276, 42] on icon at bounding box center [275, 45] width 28 height 38
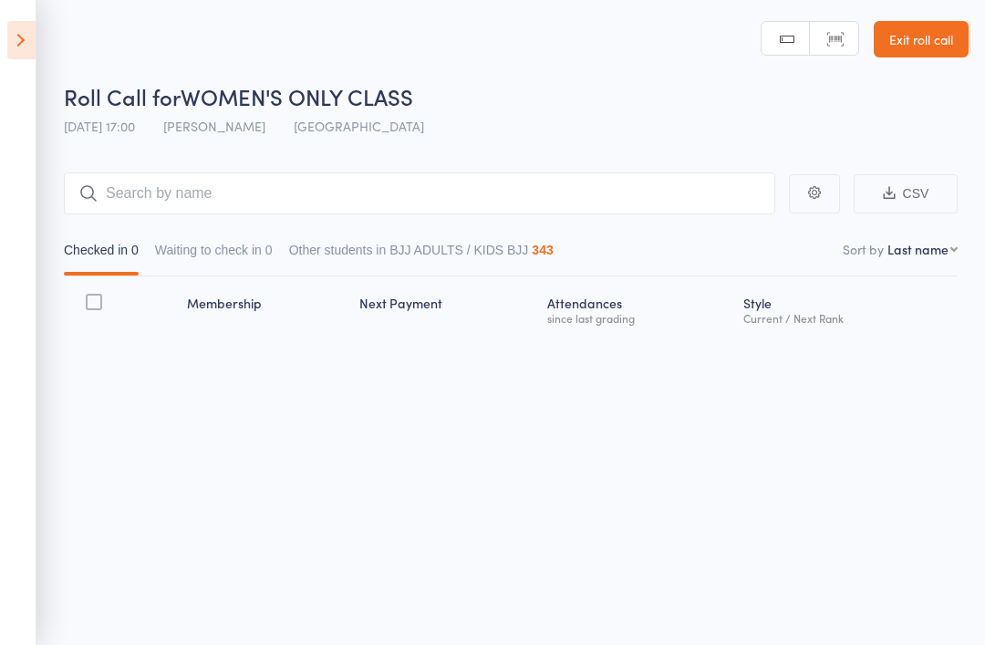
scroll to position [0, 0]
click at [26, 38] on icon at bounding box center [21, 40] width 28 height 38
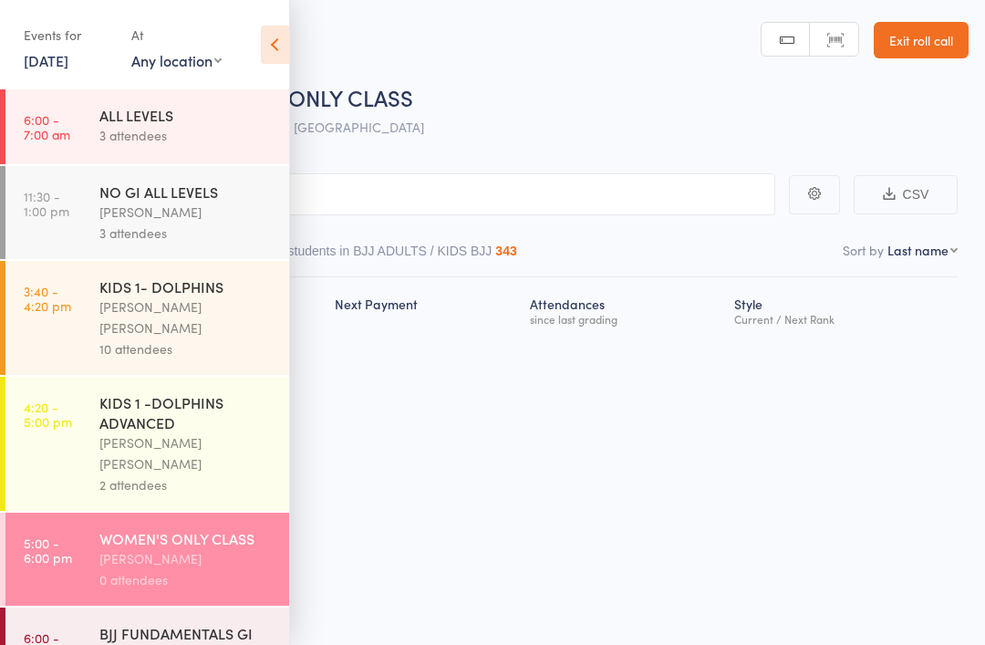
click at [113, 474] on div "2 attendees" at bounding box center [186, 484] width 174 height 21
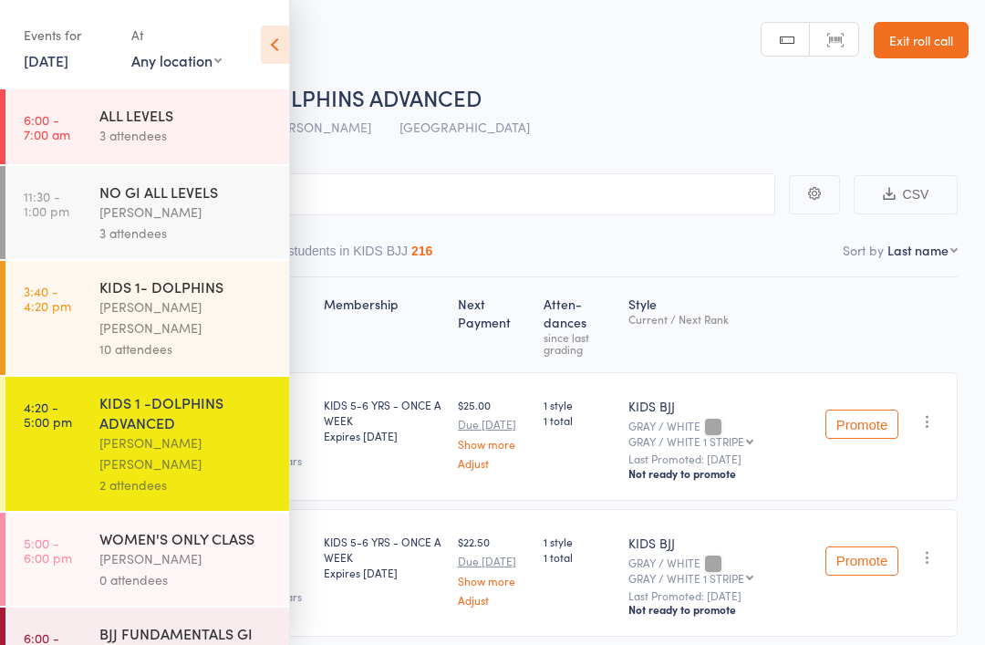
click at [270, 39] on icon at bounding box center [275, 45] width 28 height 38
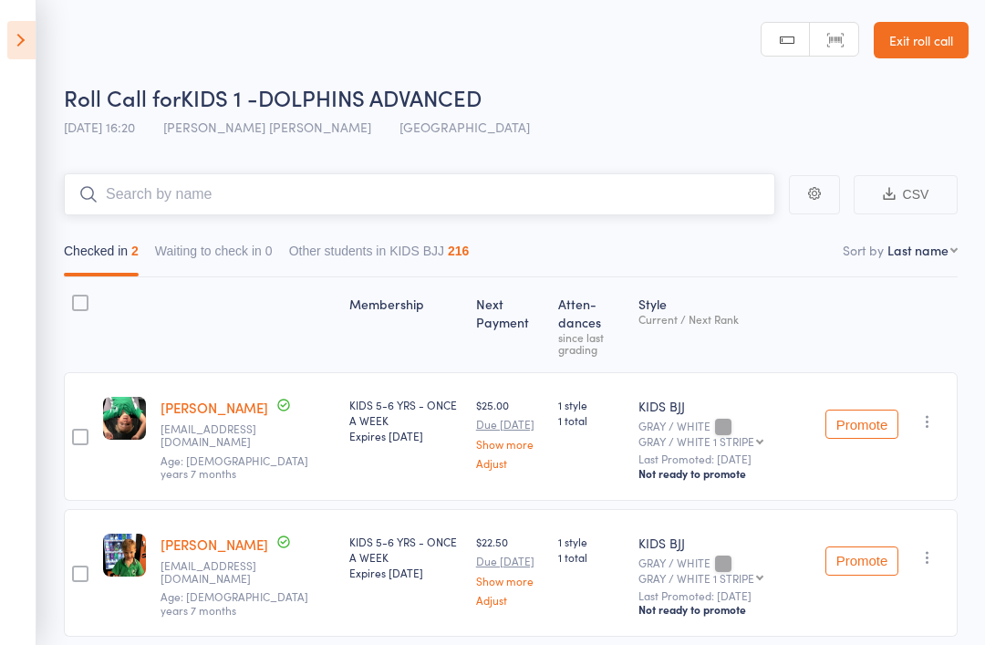
click at [148, 190] on input "search" at bounding box center [419, 194] width 711 height 42
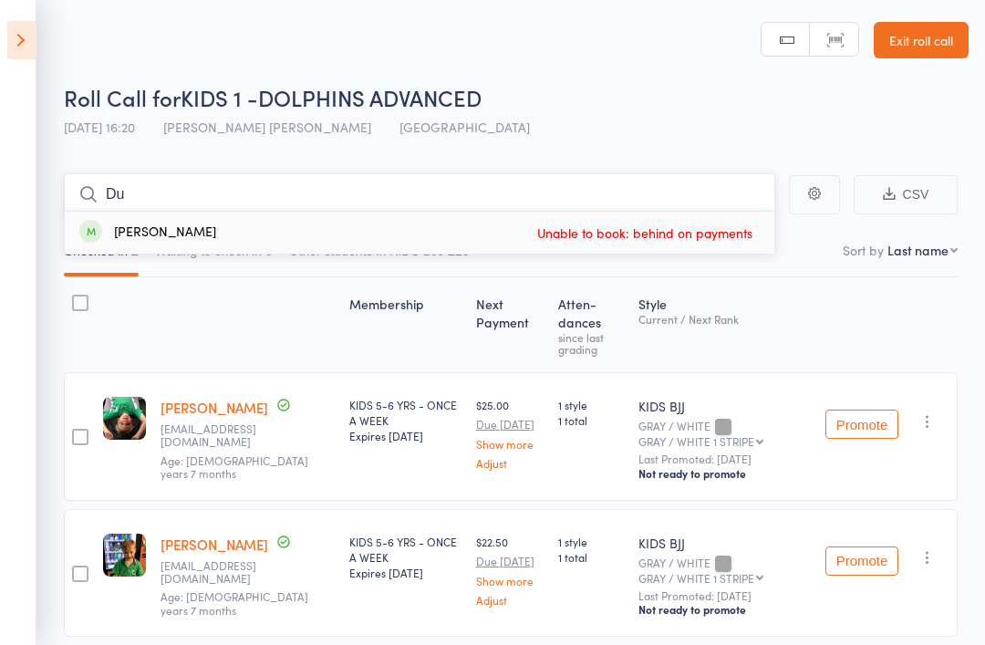
type input "D"
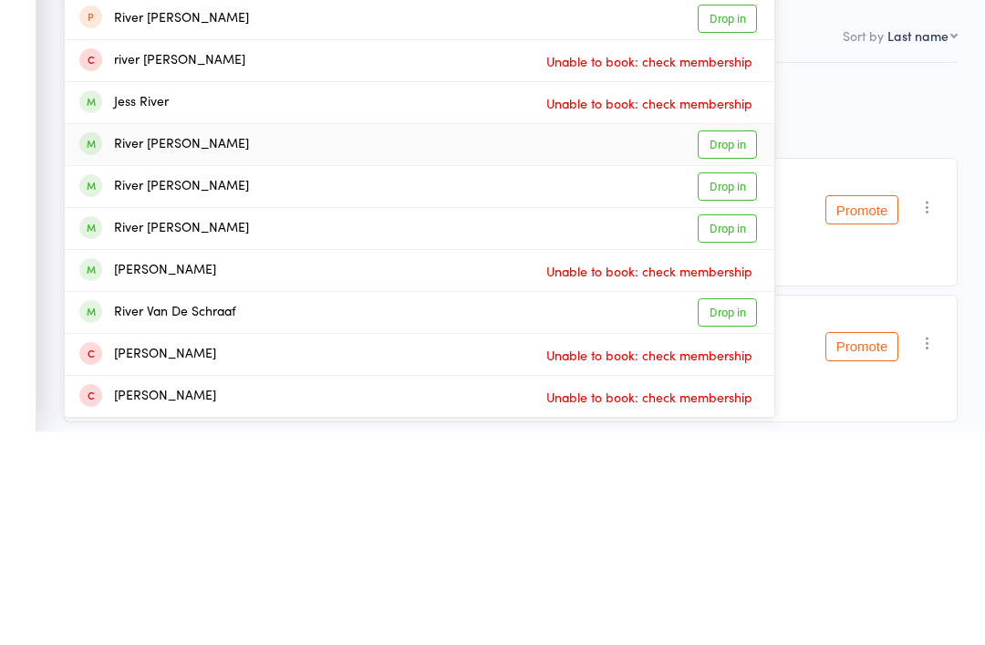
type input "River"
click at [732, 345] on link "Drop in" at bounding box center [727, 359] width 59 height 28
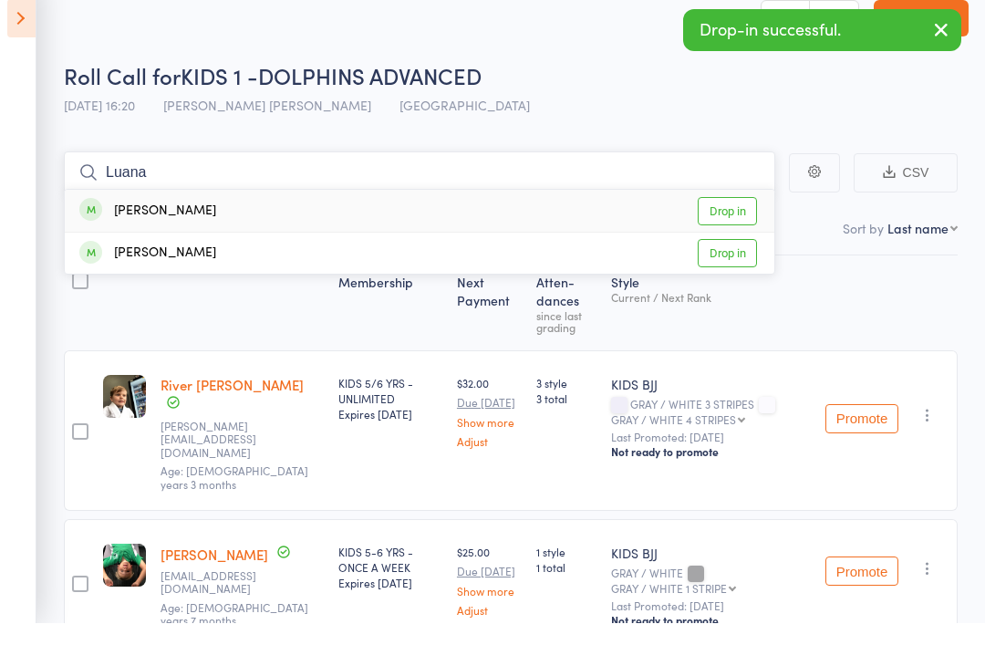
type input "Luana"
click at [735, 219] on link "Drop in" at bounding box center [727, 233] width 59 height 28
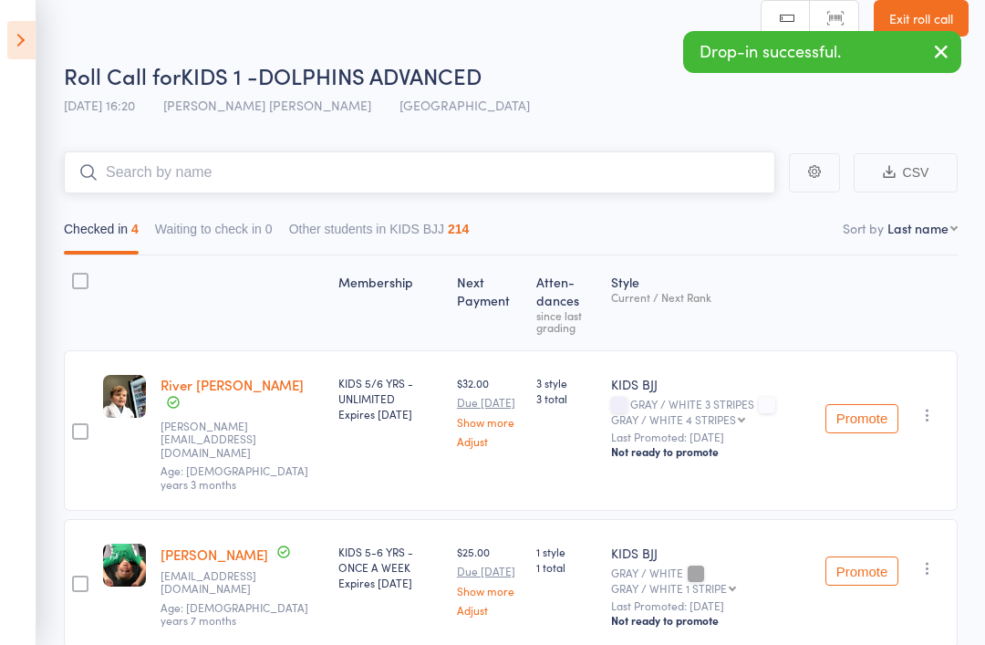
click at [178, 178] on input "search" at bounding box center [419, 172] width 711 height 42
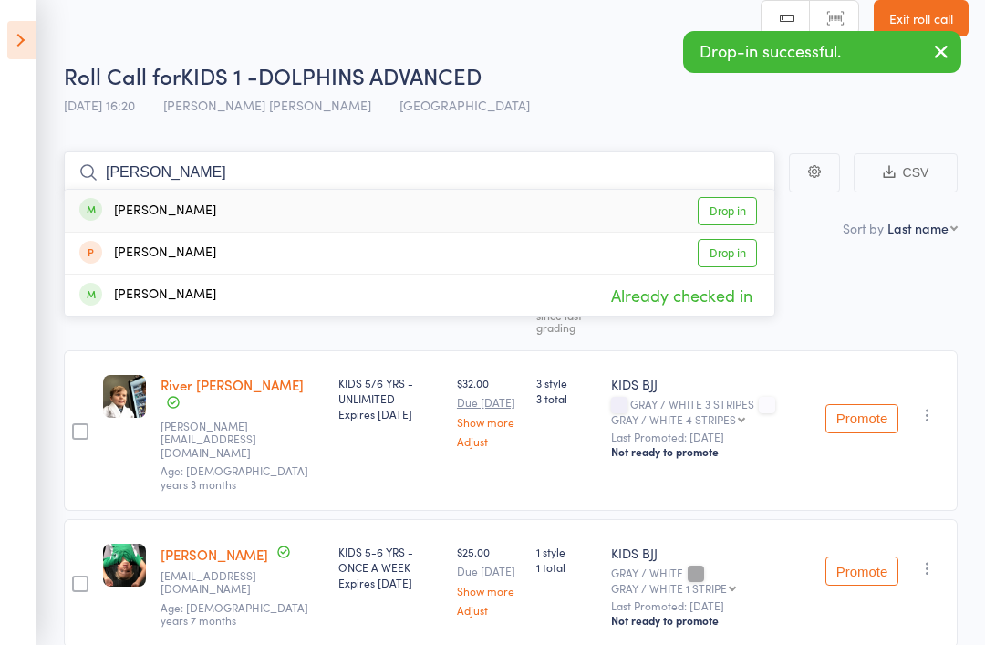
type input "Eli"
click at [728, 210] on link "Drop in" at bounding box center [727, 211] width 59 height 28
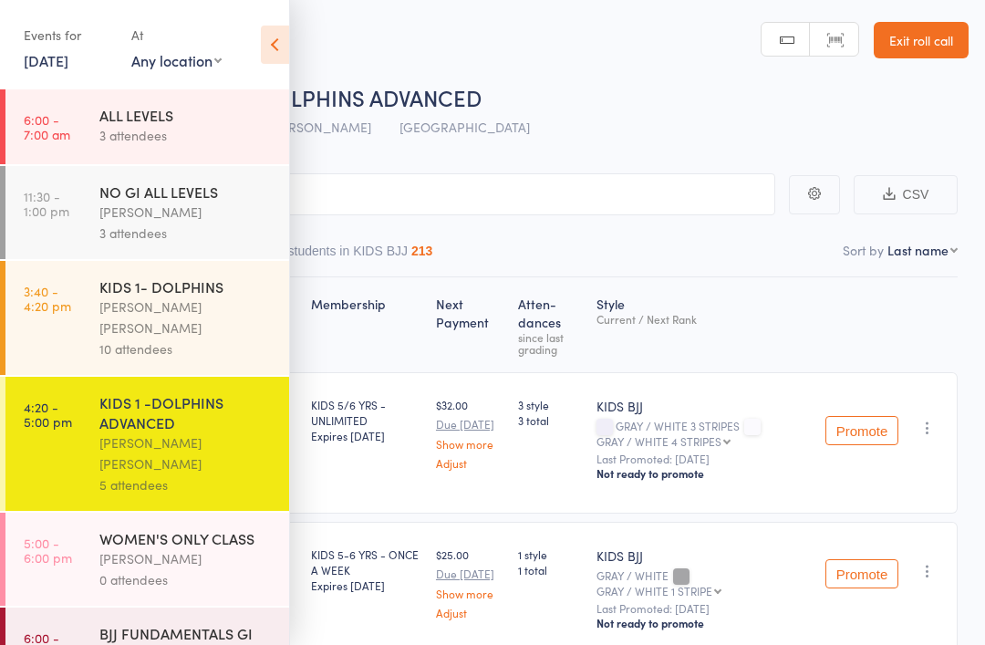
click at [263, 45] on icon at bounding box center [275, 45] width 28 height 38
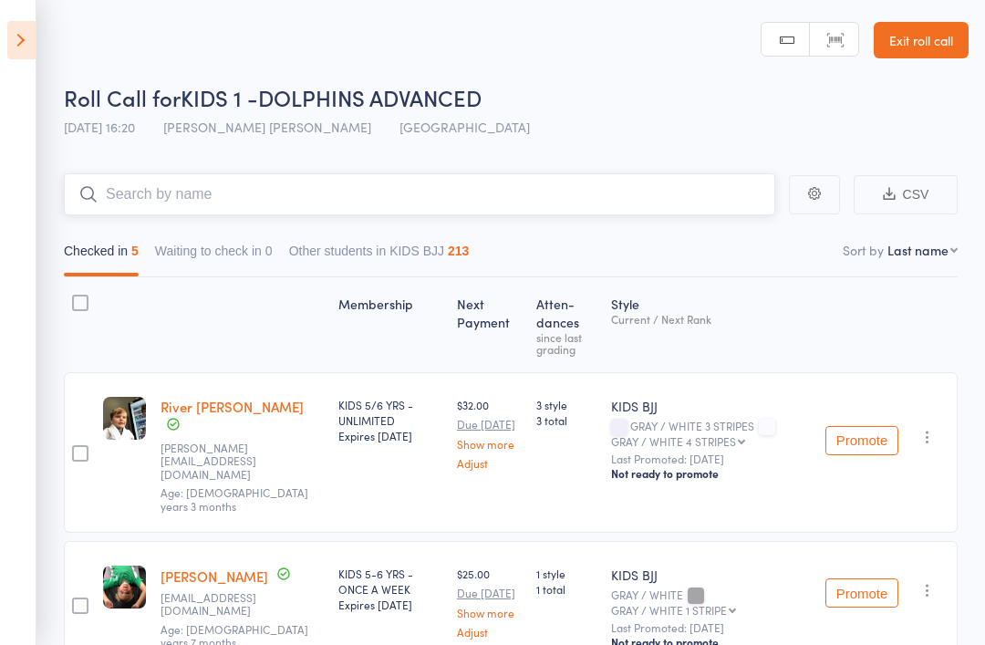
click at [431, 192] on input "search" at bounding box center [419, 194] width 711 height 42
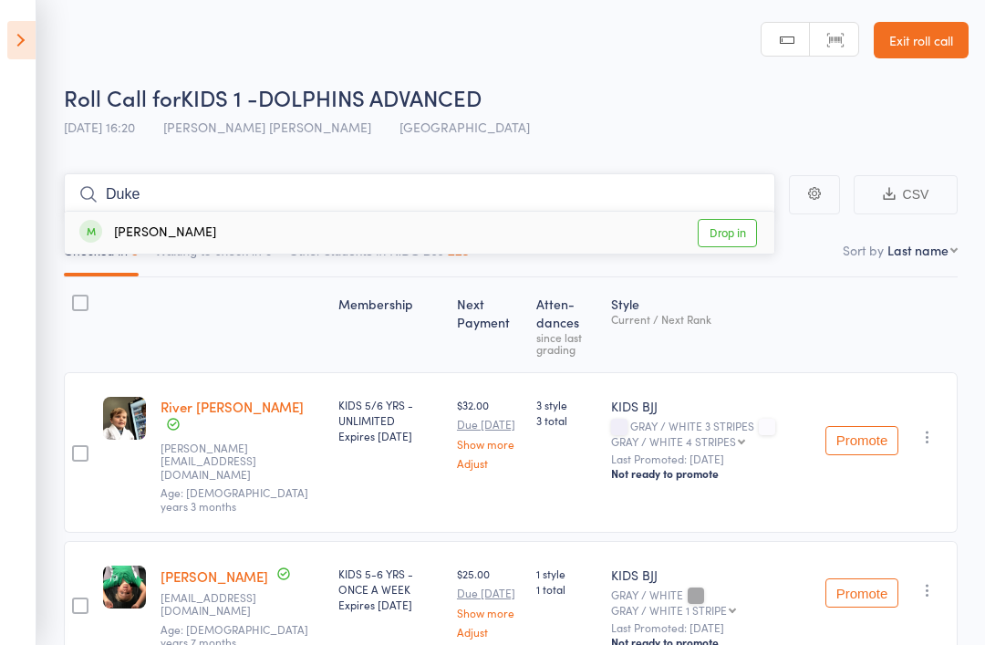
type input "Duke"
click at [740, 223] on link "Drop in" at bounding box center [727, 233] width 59 height 28
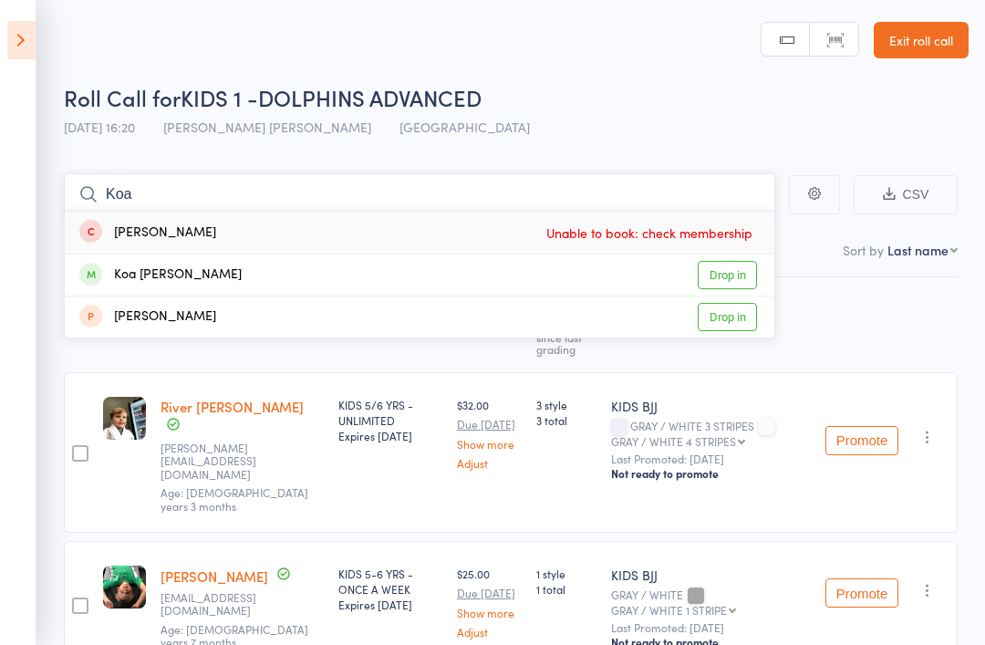
type input "Koa"
click at [117, 265] on div "Koa Crossman" at bounding box center [160, 275] width 162 height 21
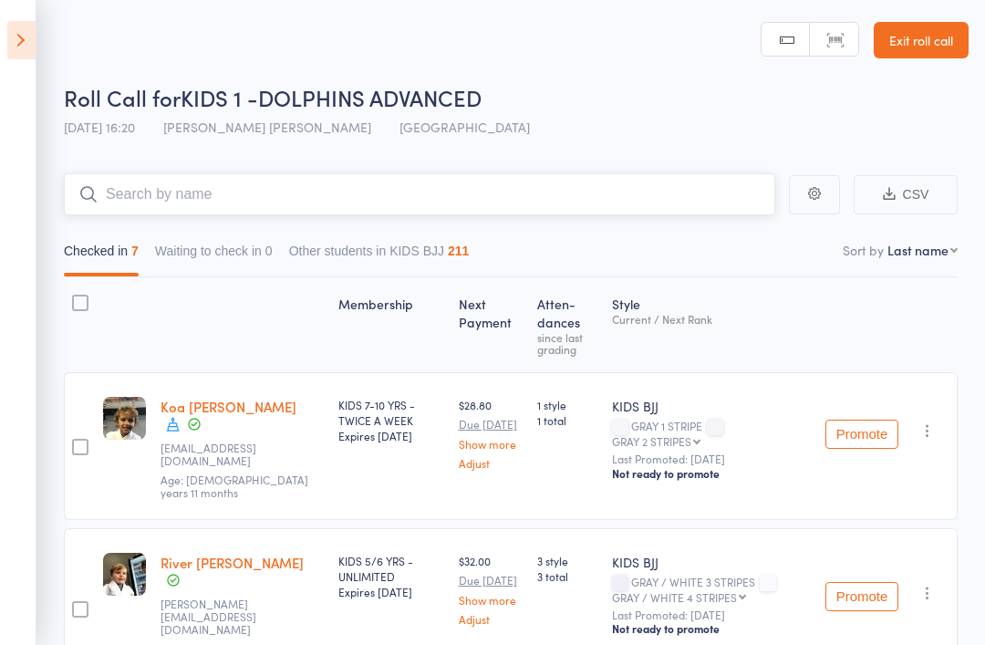
click at [173, 181] on input "search" at bounding box center [419, 194] width 711 height 42
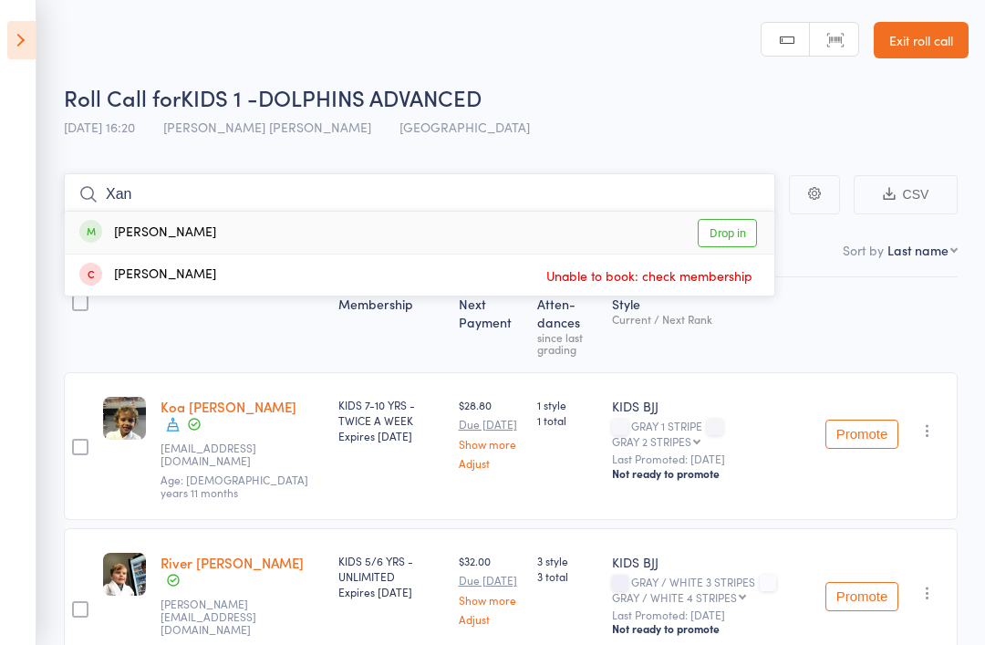
type input "Xan"
click at [432, 236] on div "Xander Lipinski Drop in" at bounding box center [420, 233] width 710 height 42
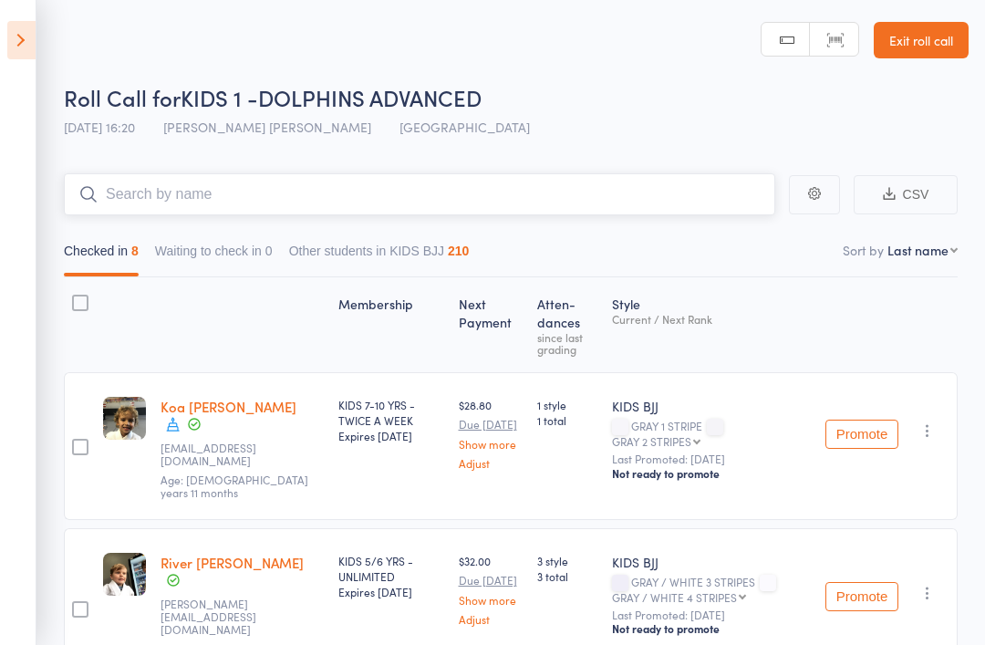
click at [721, 188] on input "search" at bounding box center [419, 194] width 711 height 42
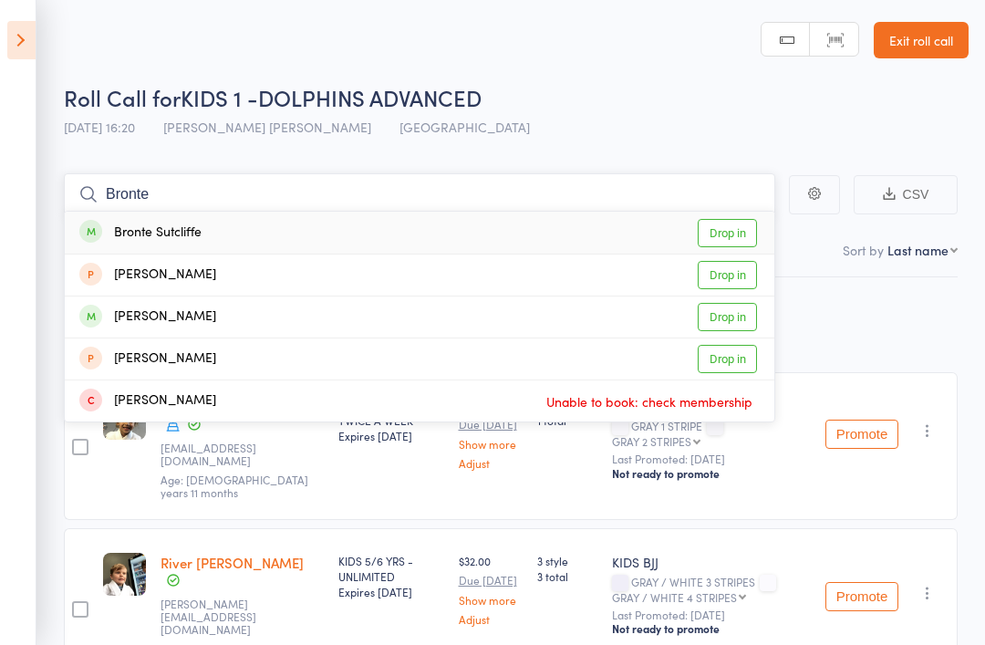
type input "Bronte"
click at [203, 229] on div "Bronte Sutcliffe Drop in" at bounding box center [420, 233] width 710 height 42
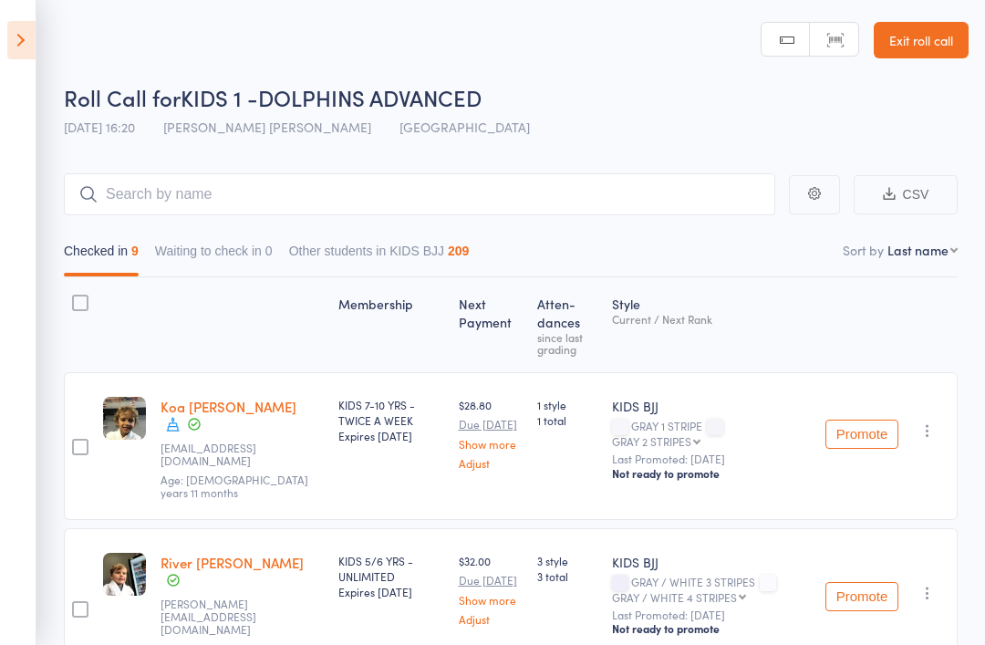
scroll to position [117, 0]
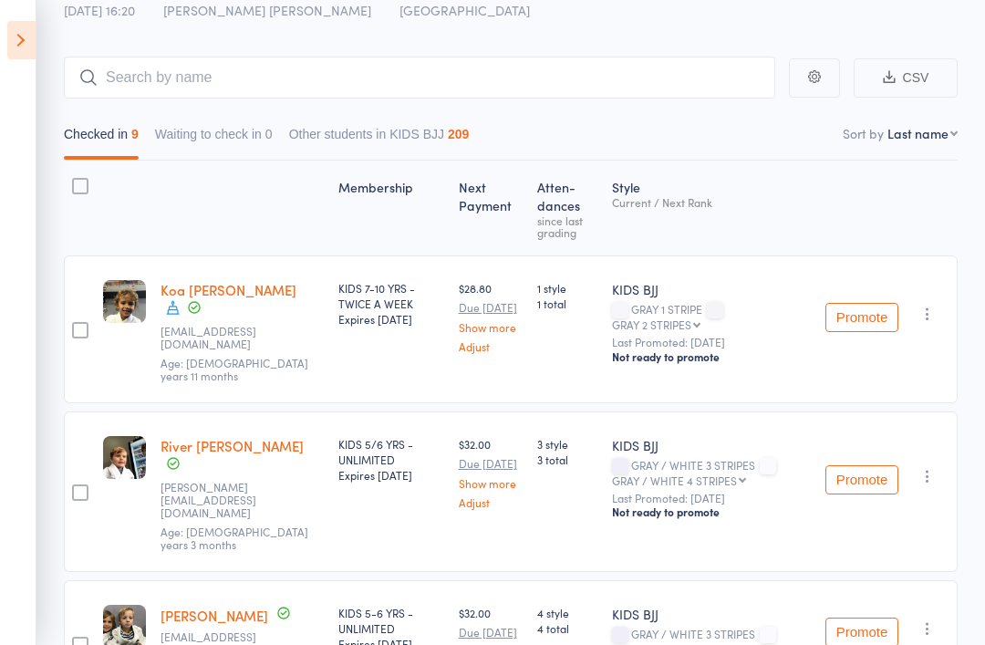
click at [7, 25] on icon at bounding box center [21, 40] width 28 height 38
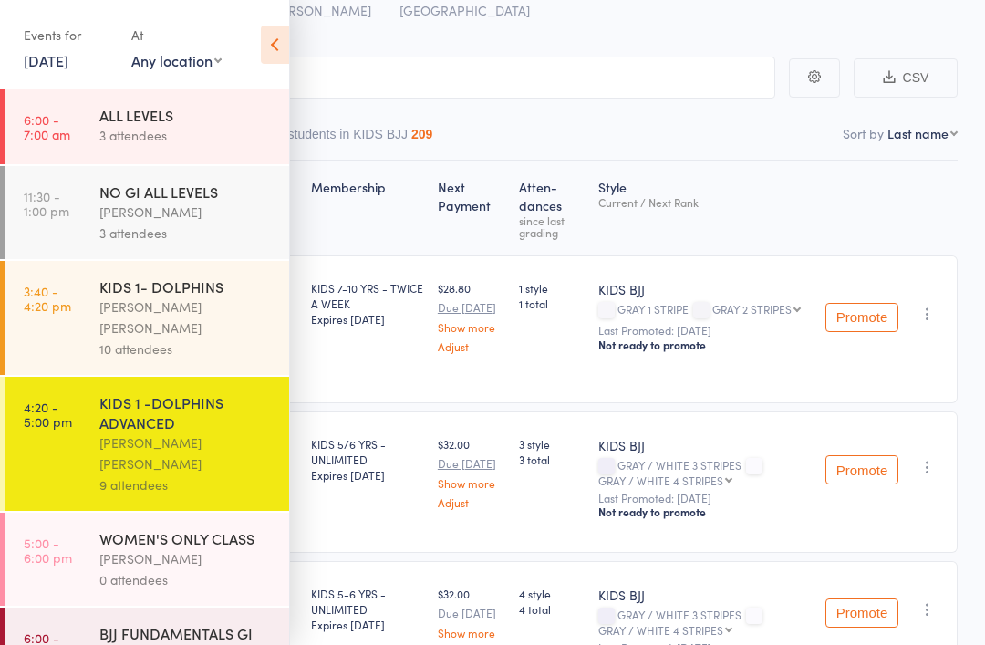
click at [98, 296] on link "3:40 - 4:20 pm KIDS 1- DOLPHINS Miguel Alencar Flores Junior 10 attendees" at bounding box center [147, 318] width 284 height 114
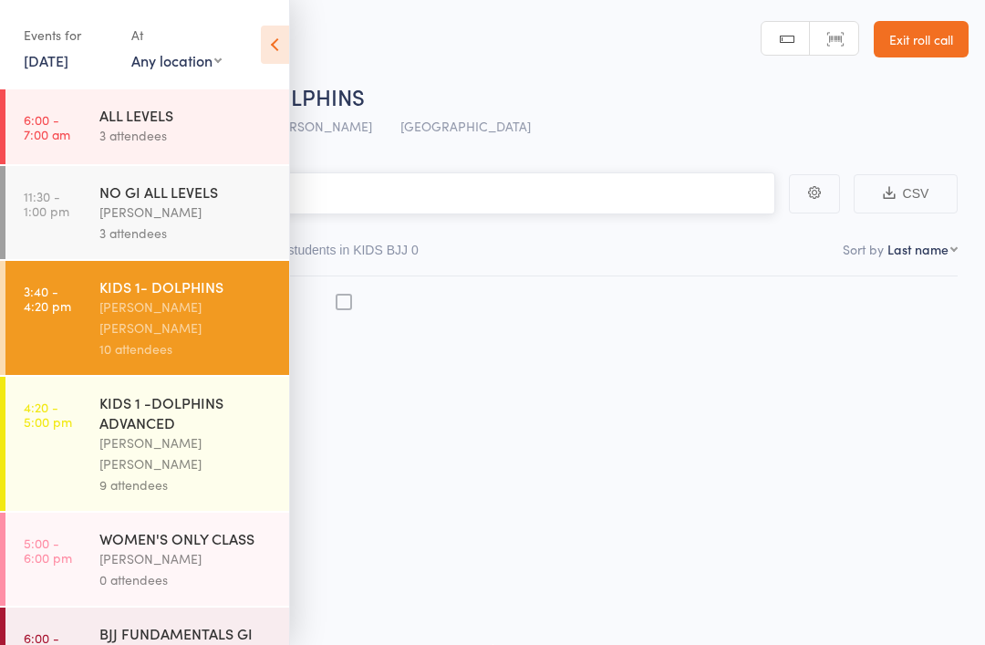
scroll to position [13, 0]
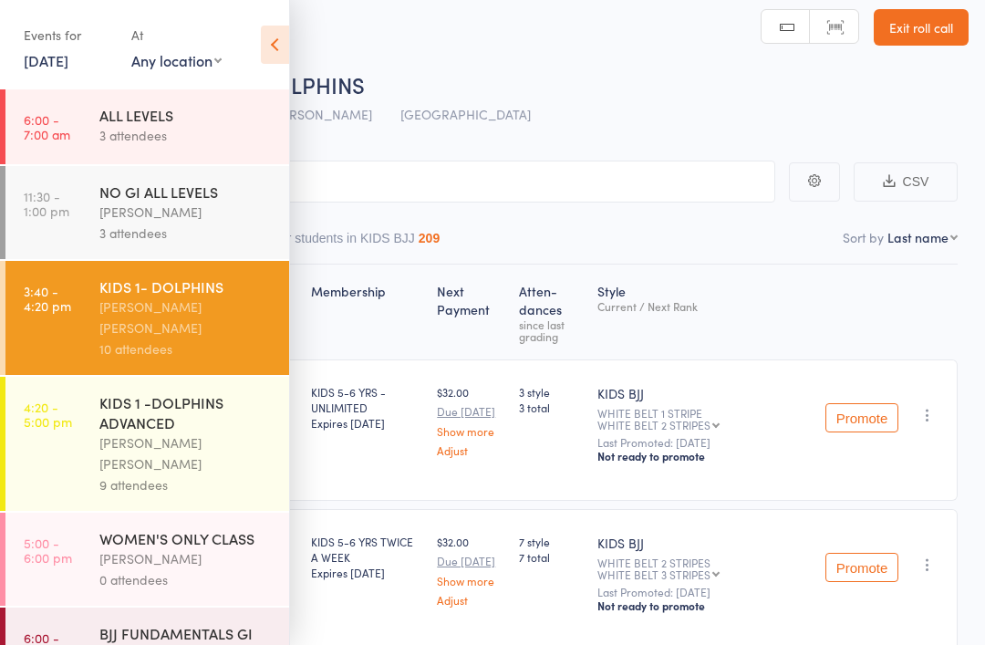
click at [272, 60] on icon at bounding box center [275, 45] width 28 height 38
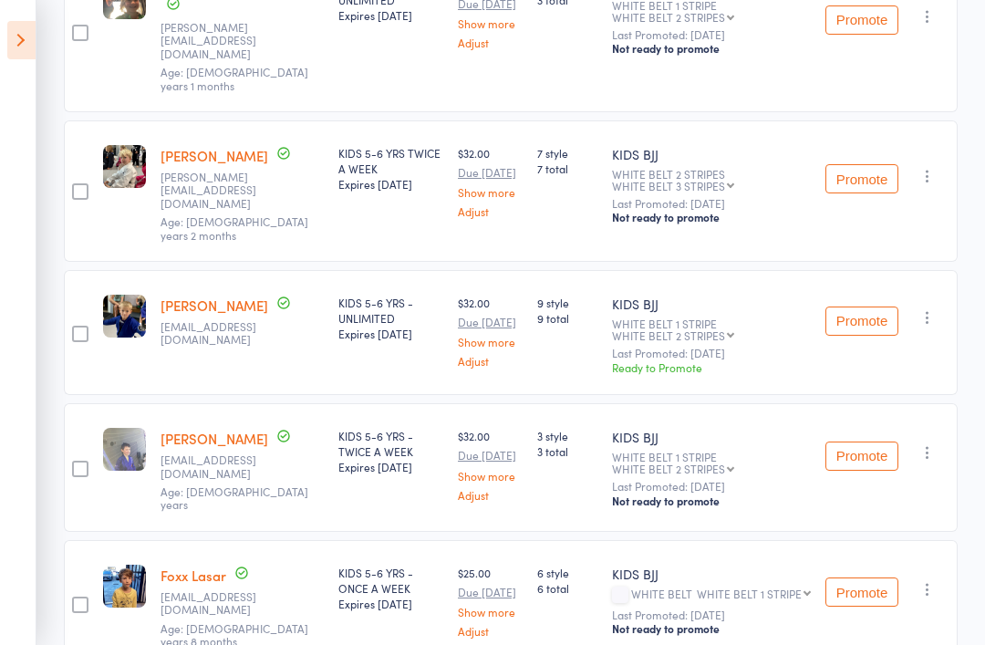
scroll to position [419, 0]
click at [865, 308] on button "Promote" at bounding box center [861, 322] width 73 height 29
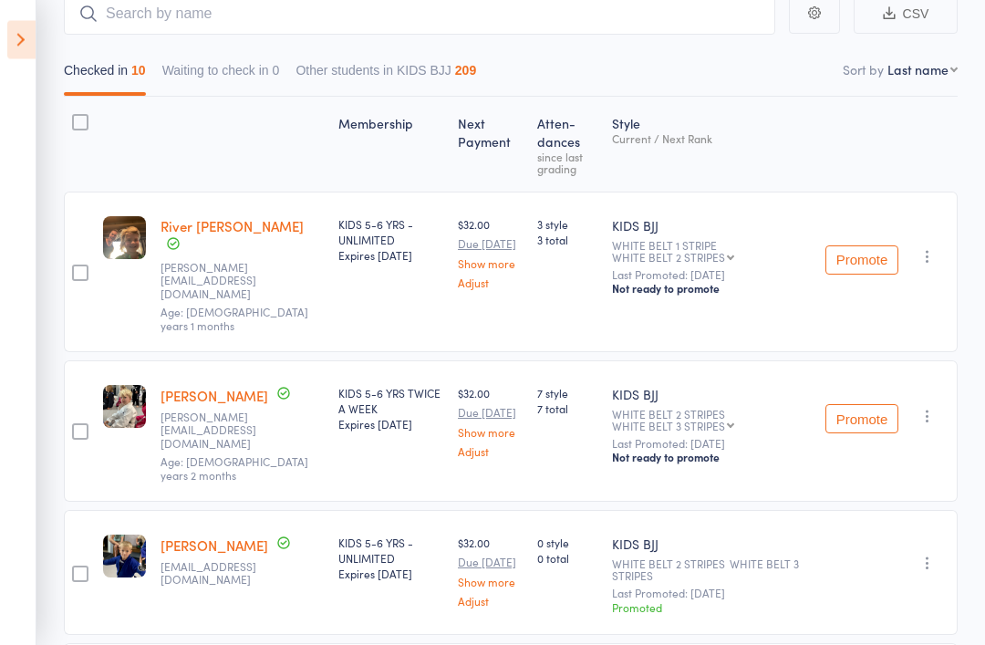
scroll to position [0, 0]
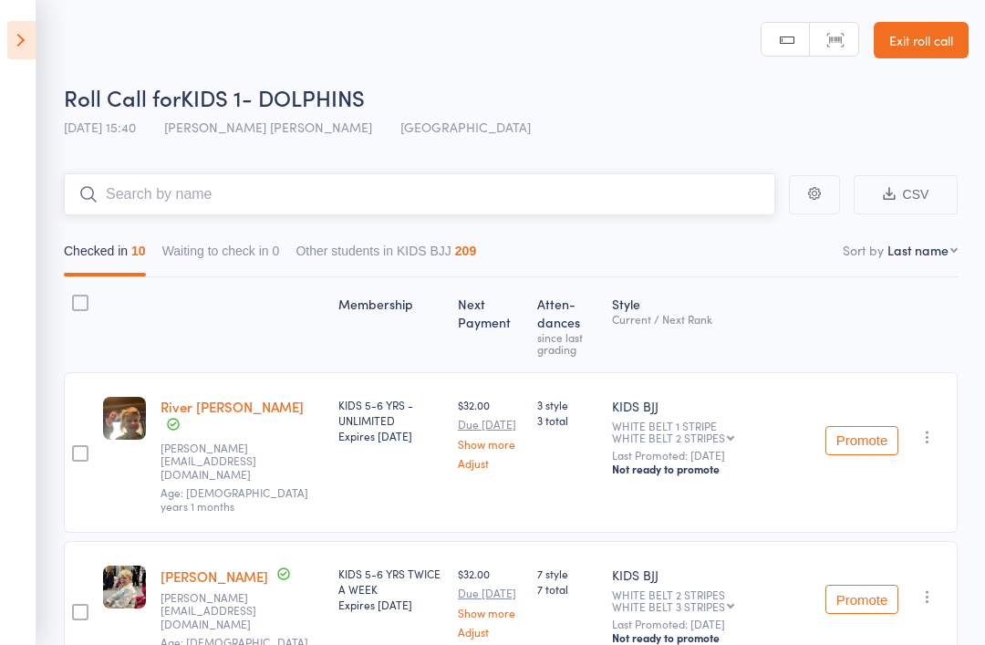
click at [509, 213] on input "search" at bounding box center [419, 194] width 711 height 42
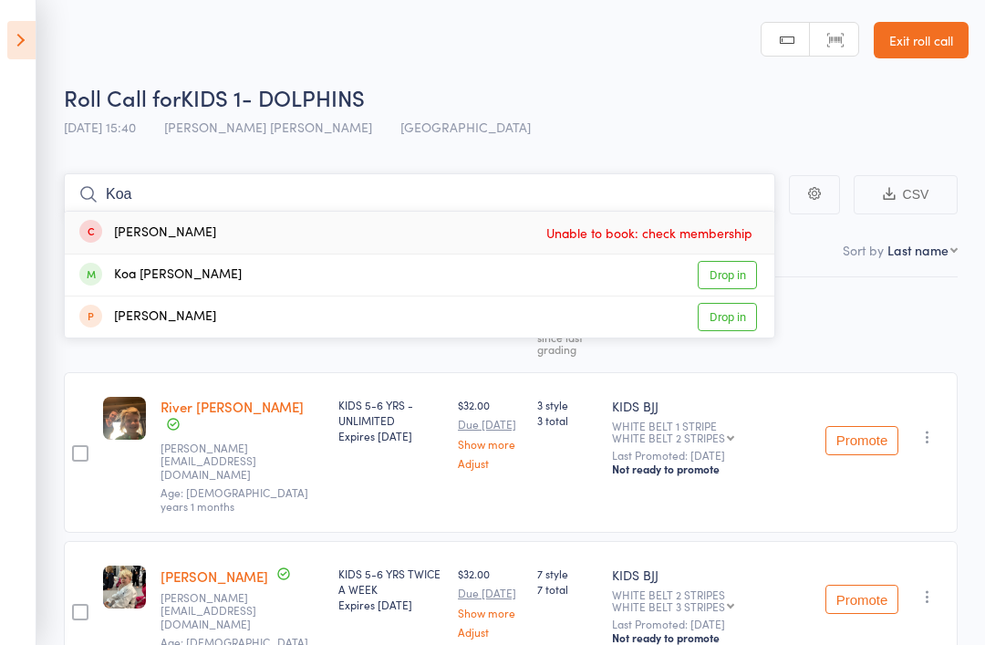
type input "Koa"
click at [728, 266] on link "Drop in" at bounding box center [727, 275] width 59 height 28
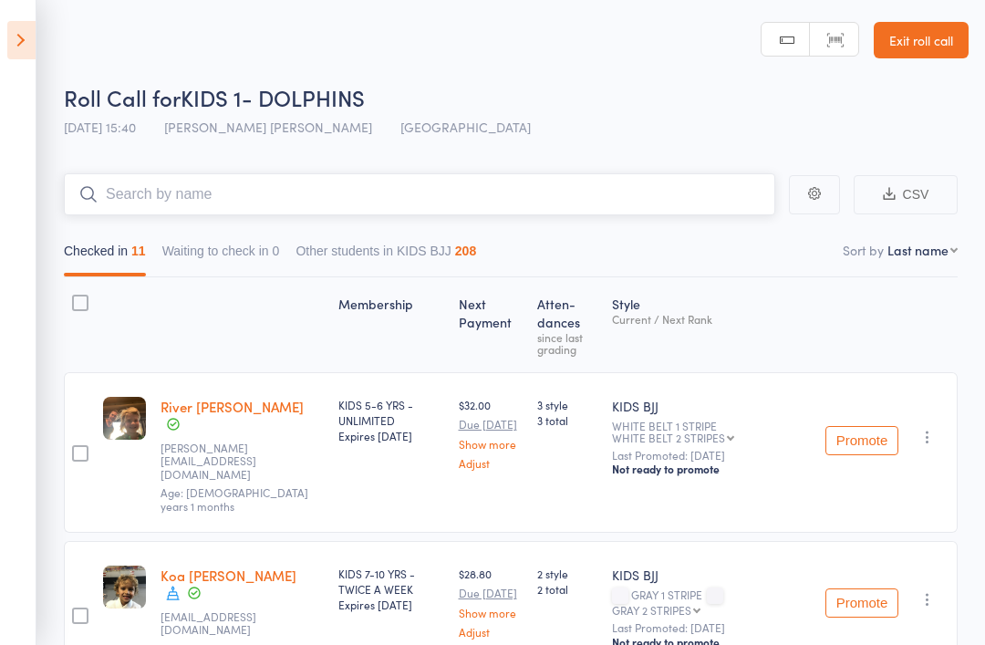
click at [628, 202] on input "search" at bounding box center [419, 194] width 711 height 42
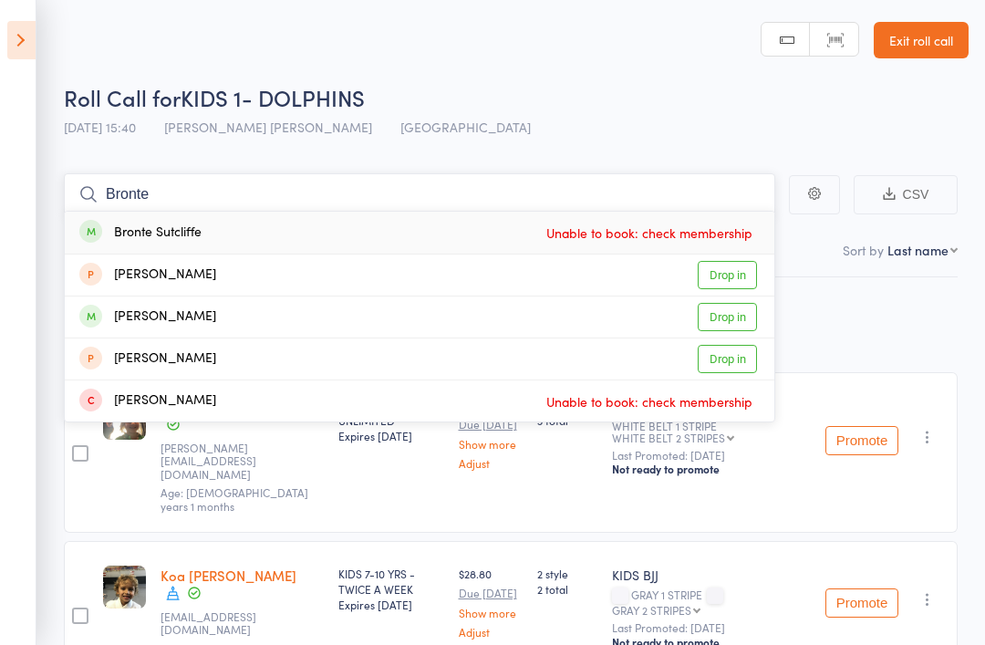
type input "Bronte"
click at [287, 229] on div "Bronte Sutcliffe Unable to book: check membership" at bounding box center [420, 233] width 710 height 42
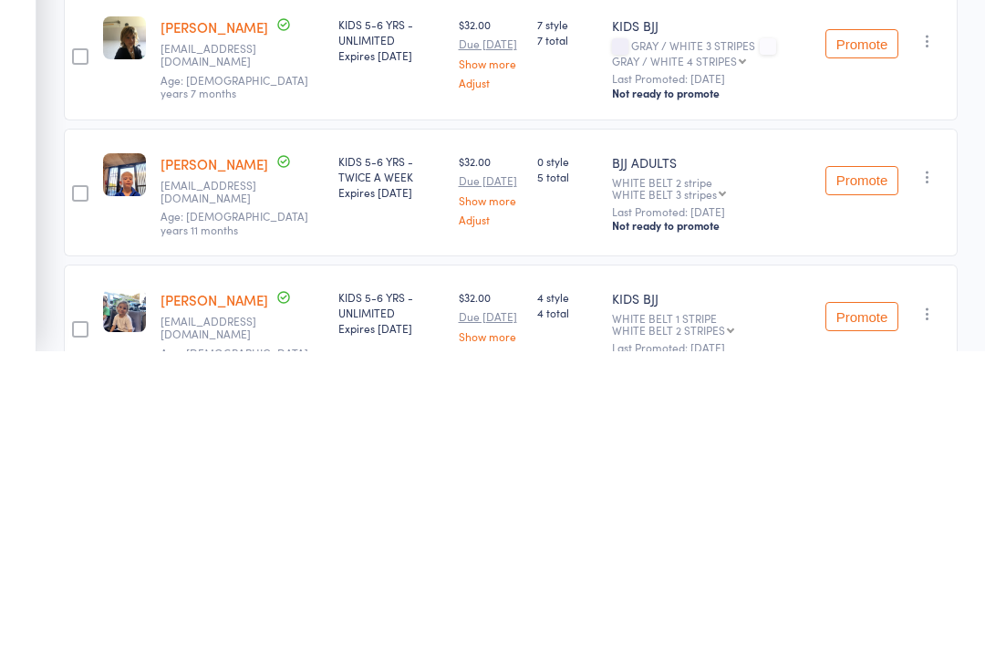
scroll to position [30, 0]
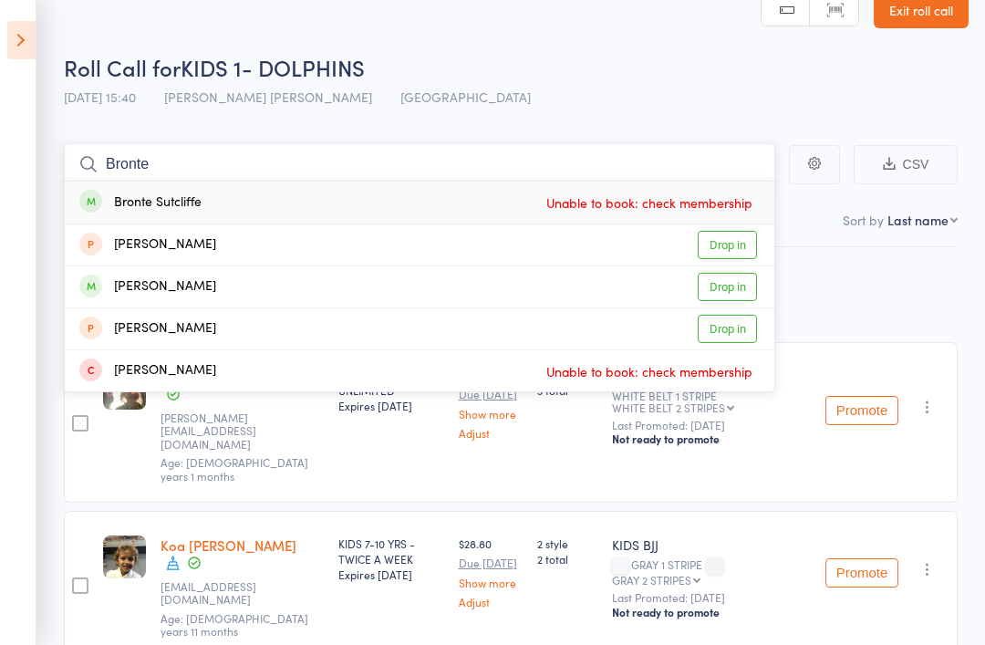
type input "Bronte"
click at [236, 196] on div "Bronte Sutcliffe Unable to book: check membership" at bounding box center [420, 203] width 710 height 42
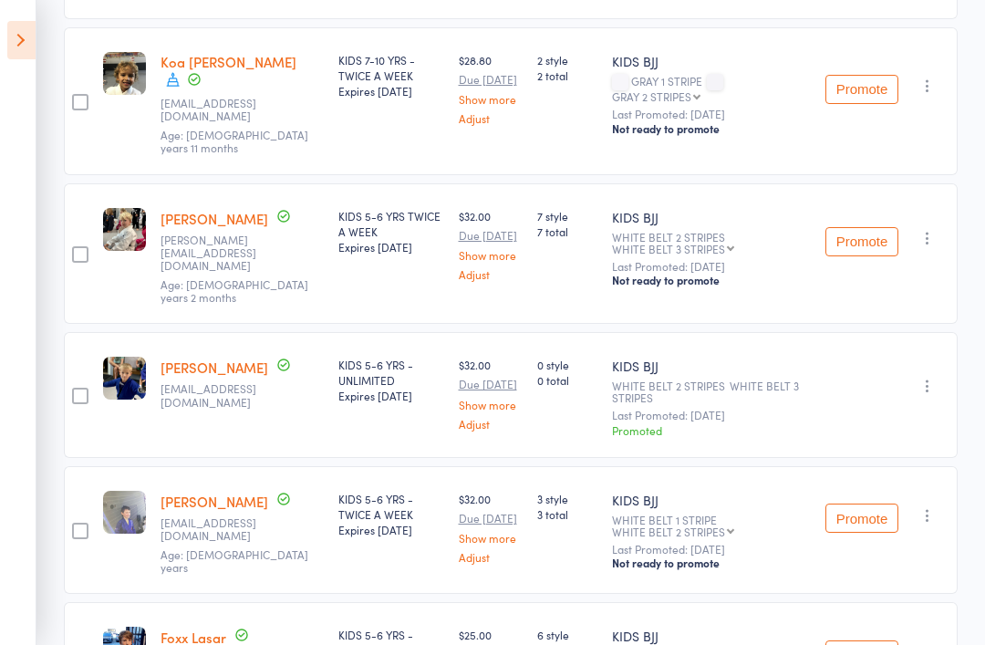
scroll to position [0, 0]
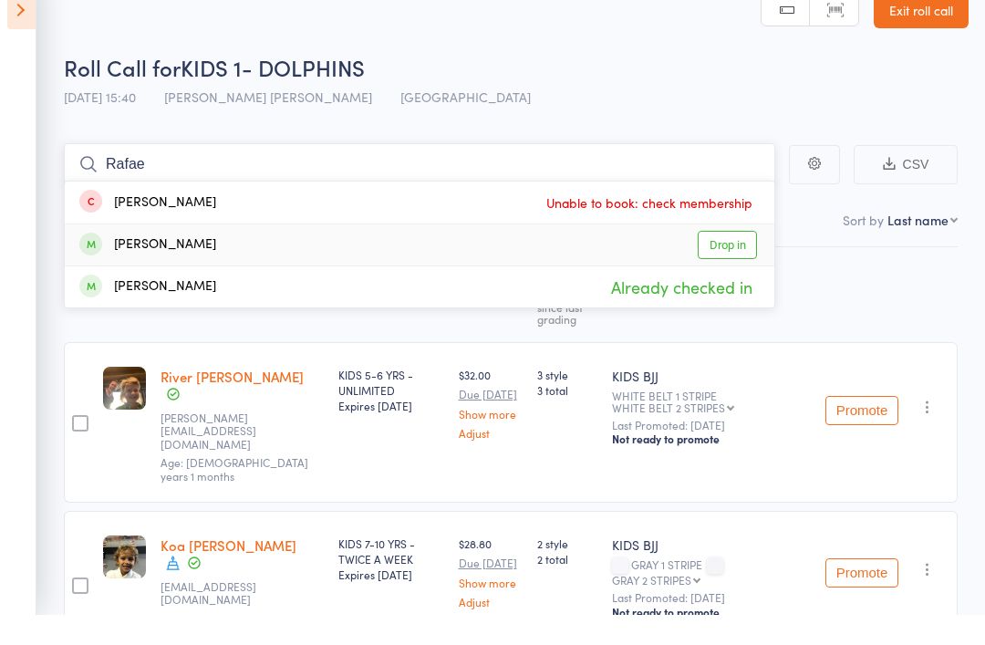
type input "Rafae"
click at [572, 254] on div "Rafael Gutierrez Drop in" at bounding box center [420, 274] width 710 height 41
